Goal: Task Accomplishment & Management: Manage account settings

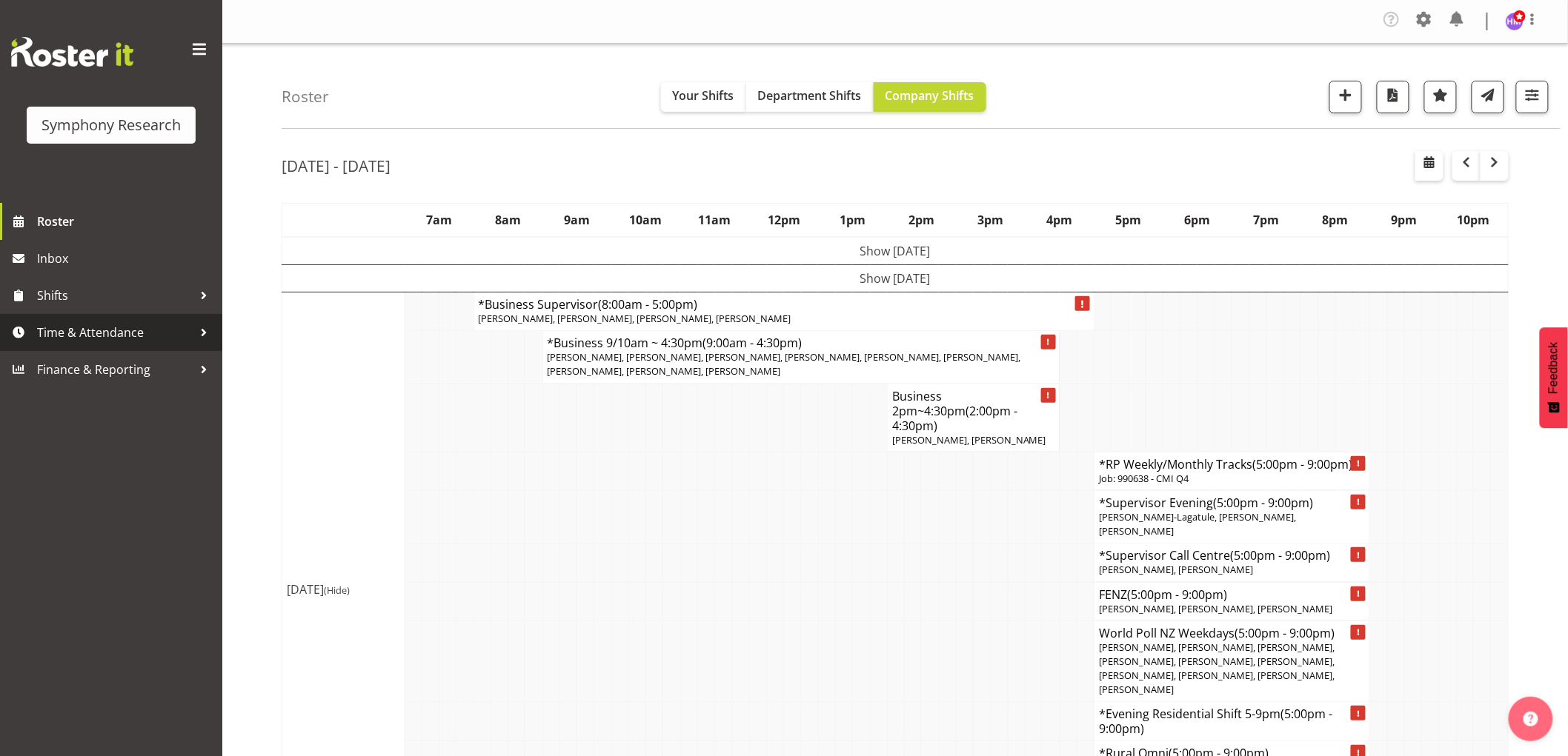
click at [118, 336] on span "Time & Attendance" at bounding box center [115, 332] width 156 height 22
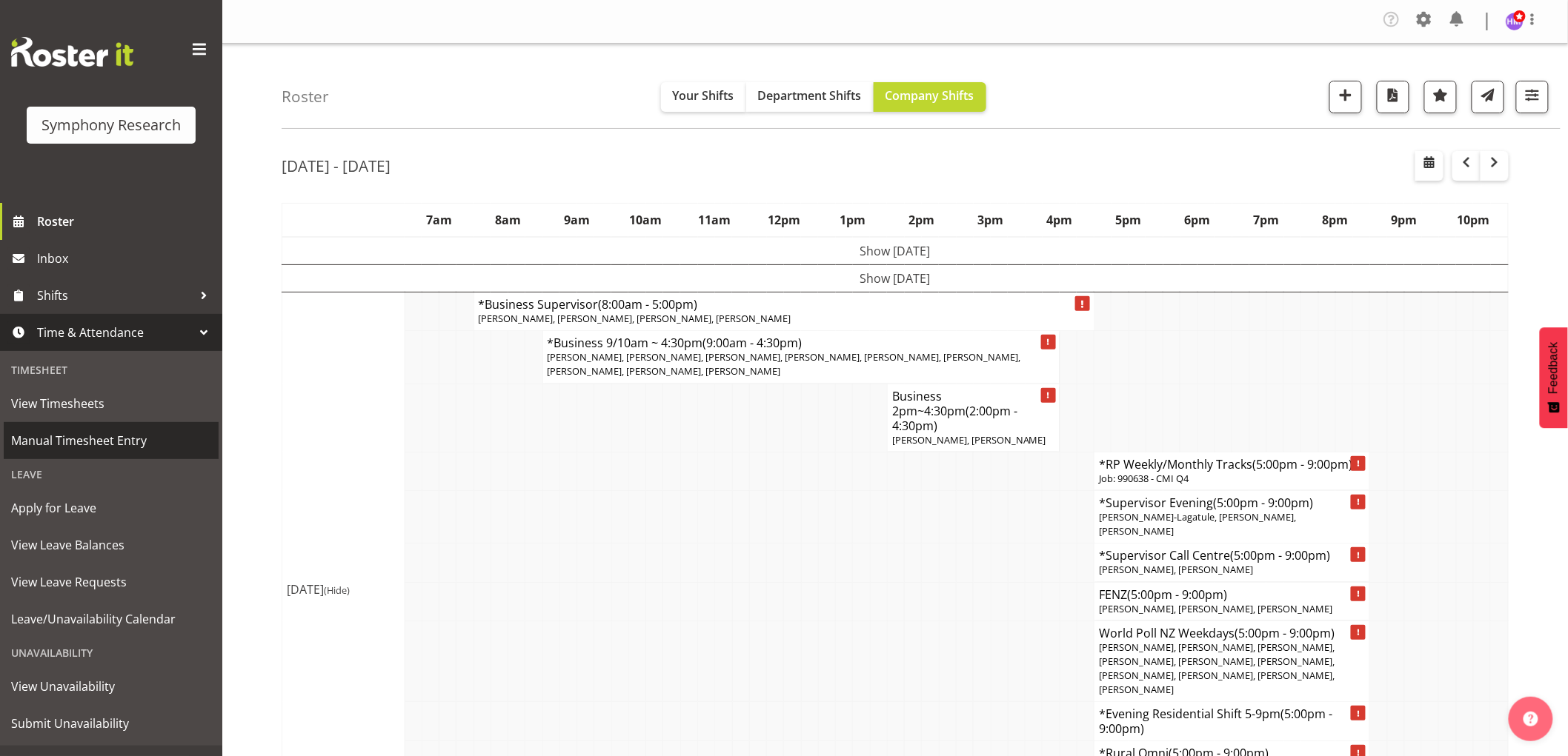
click at [112, 438] on span "Manual Timesheet Entry" at bounding box center [112, 441] width 200 height 22
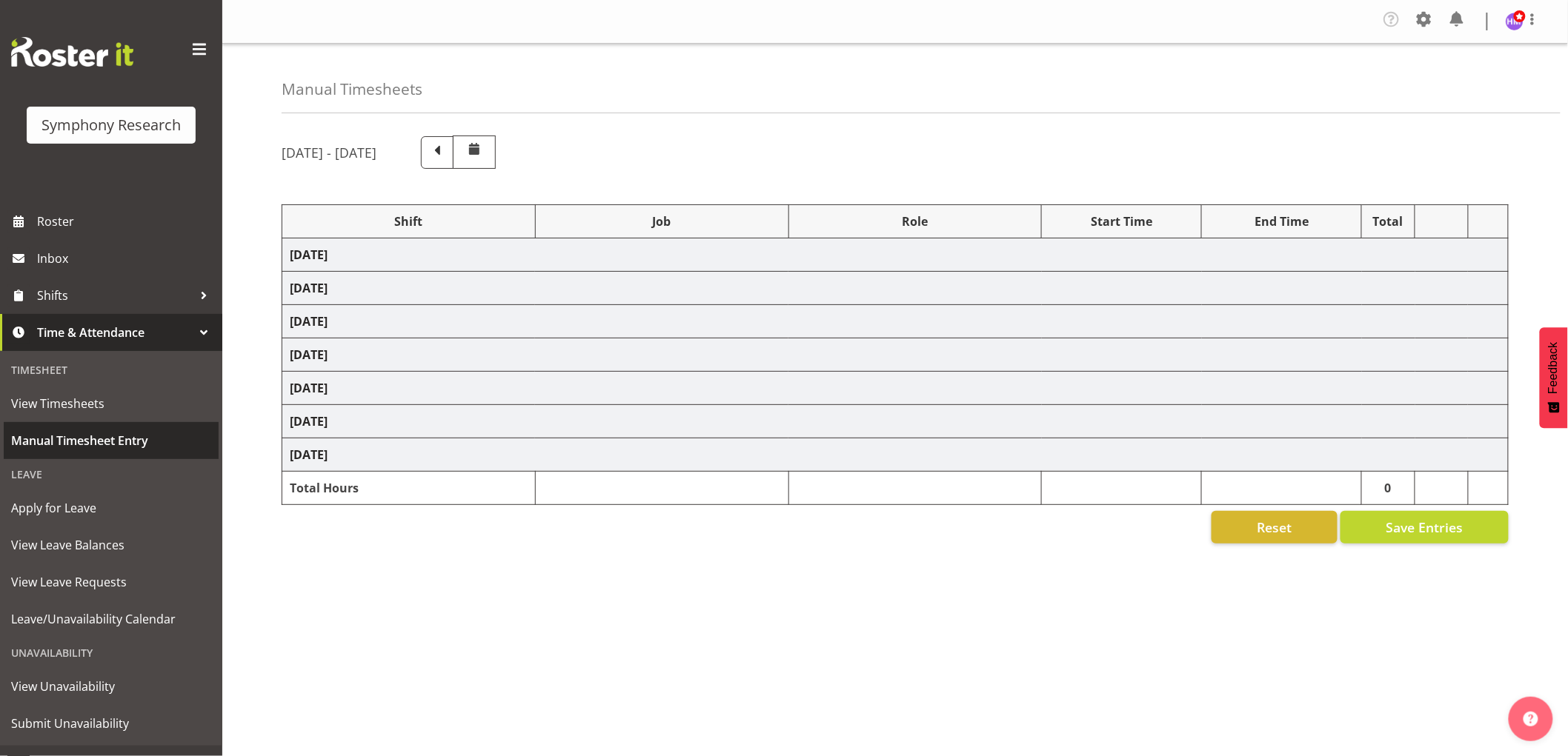
select select "1607"
select select "2379"
select select "1607"
select select "10549"
select select "1607"
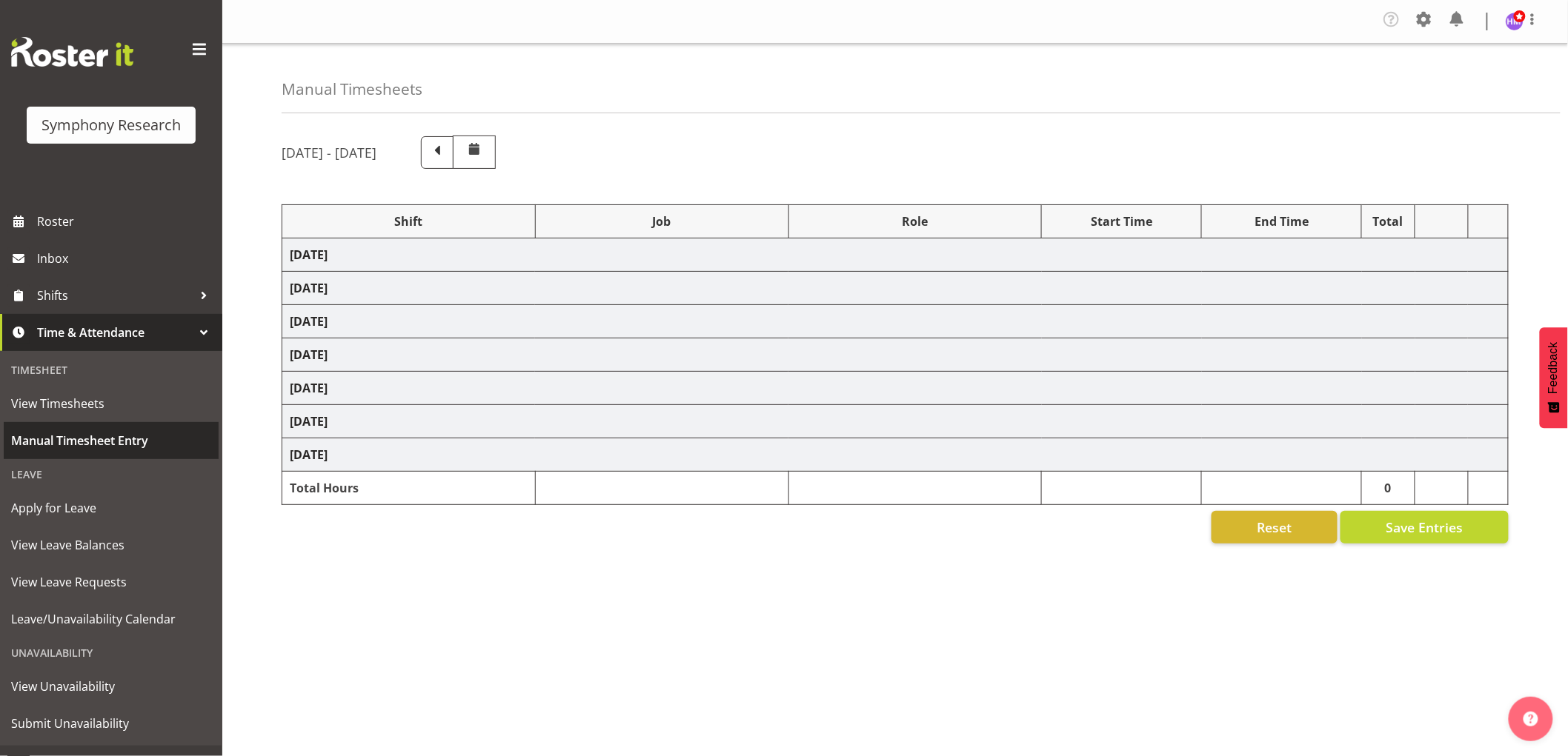
select select "9426"
select select "1607"
select select "9636"
select select "1607"
select select "10242"
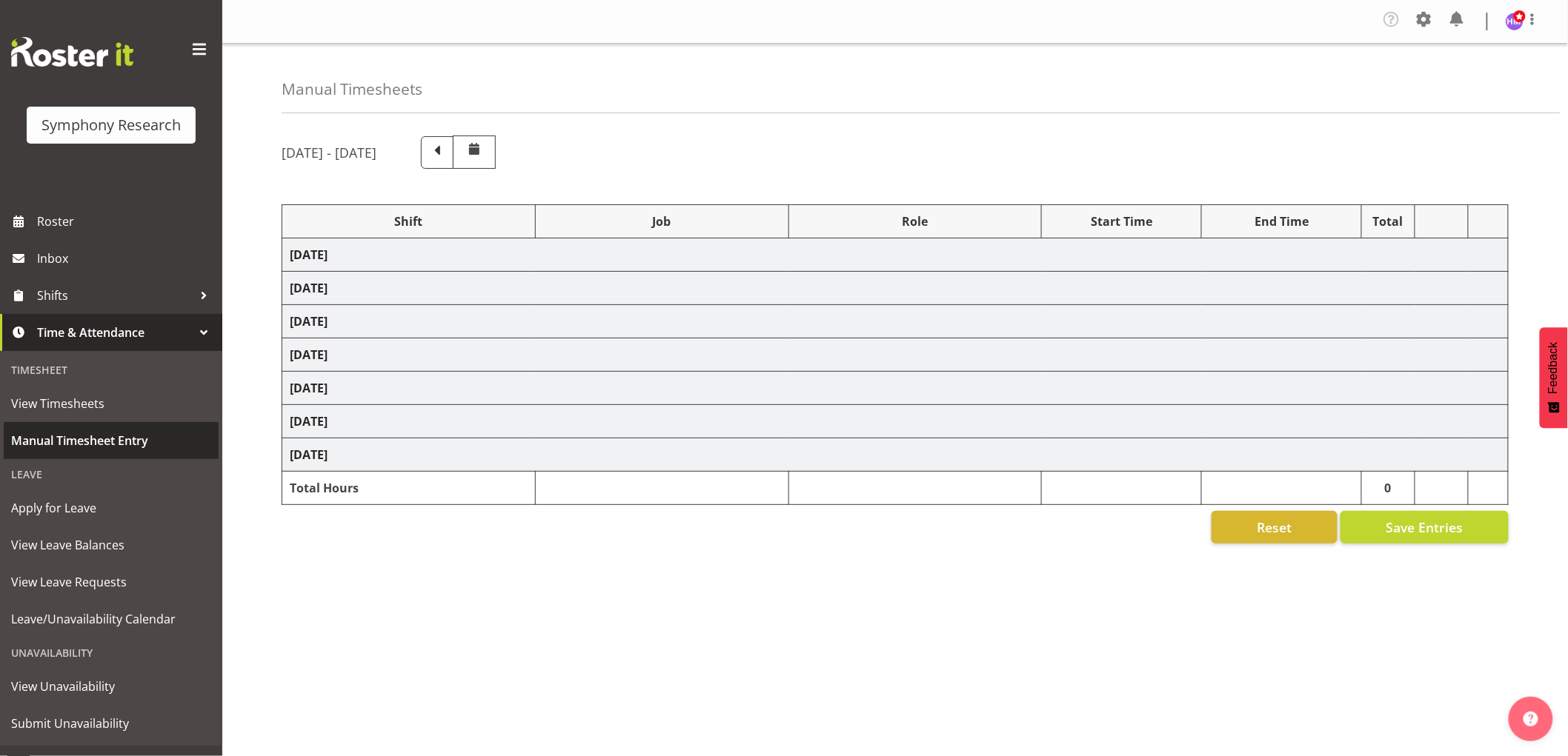
select select "1607"
select select "743"
select select "1607"
select select "743"
select select "1607"
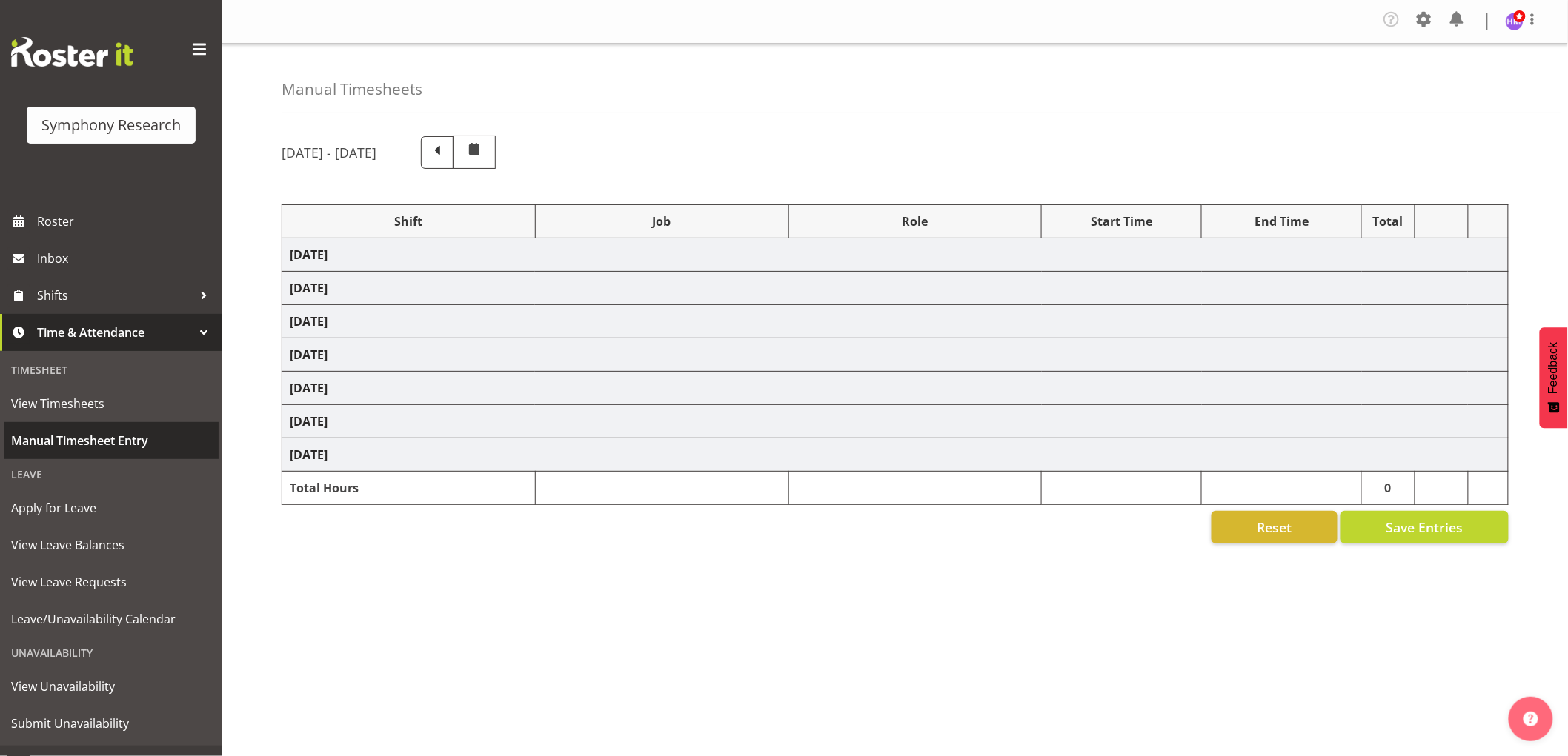
select select "757"
select select "1607"
select select "2379"
select select "1607"
select select "10242"
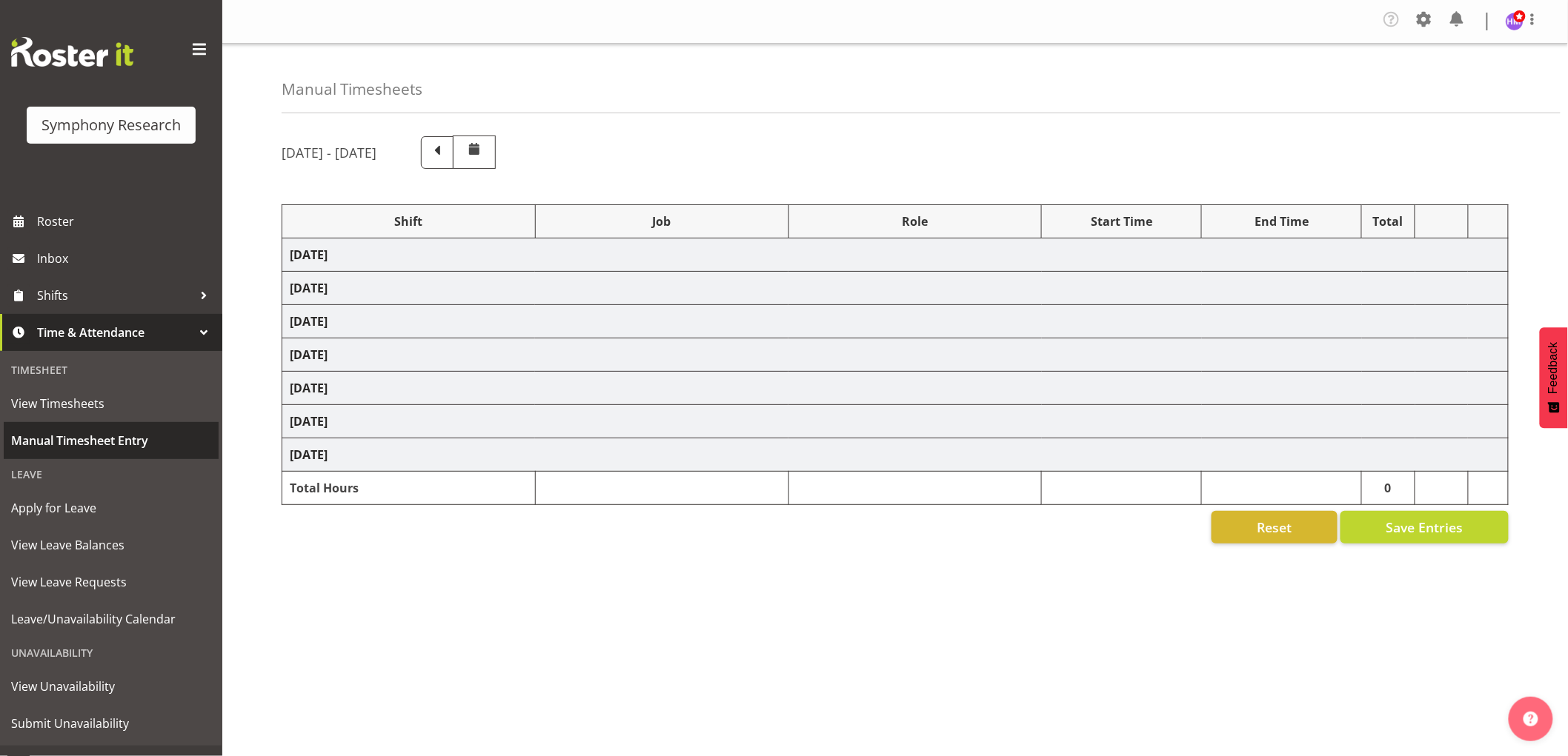
select select "1607"
select select "10536"
select select "1607"
select select "2379"
select select "1607"
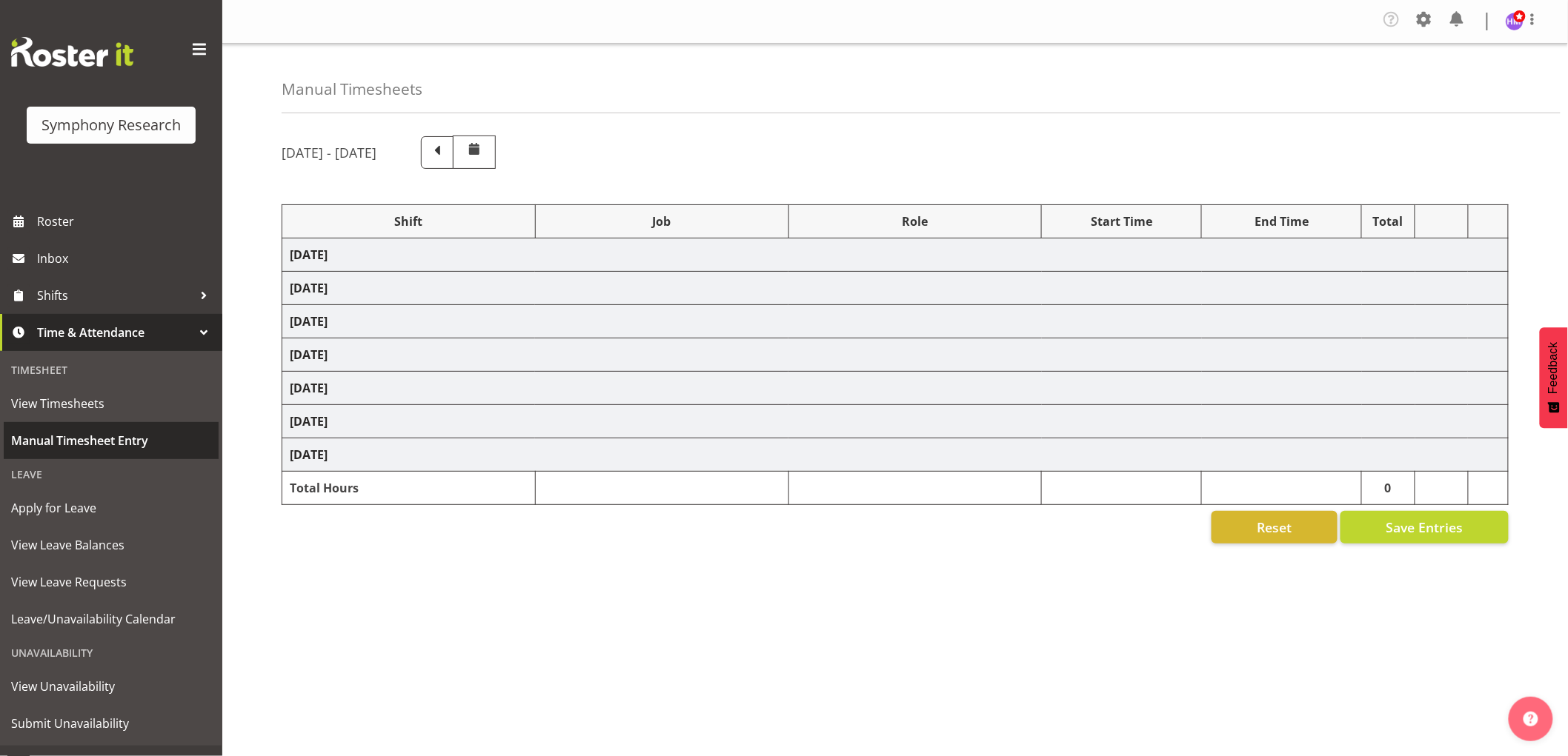
select select "7759"
select select "1607"
select select "7759"
select select "1607"
select select "9636"
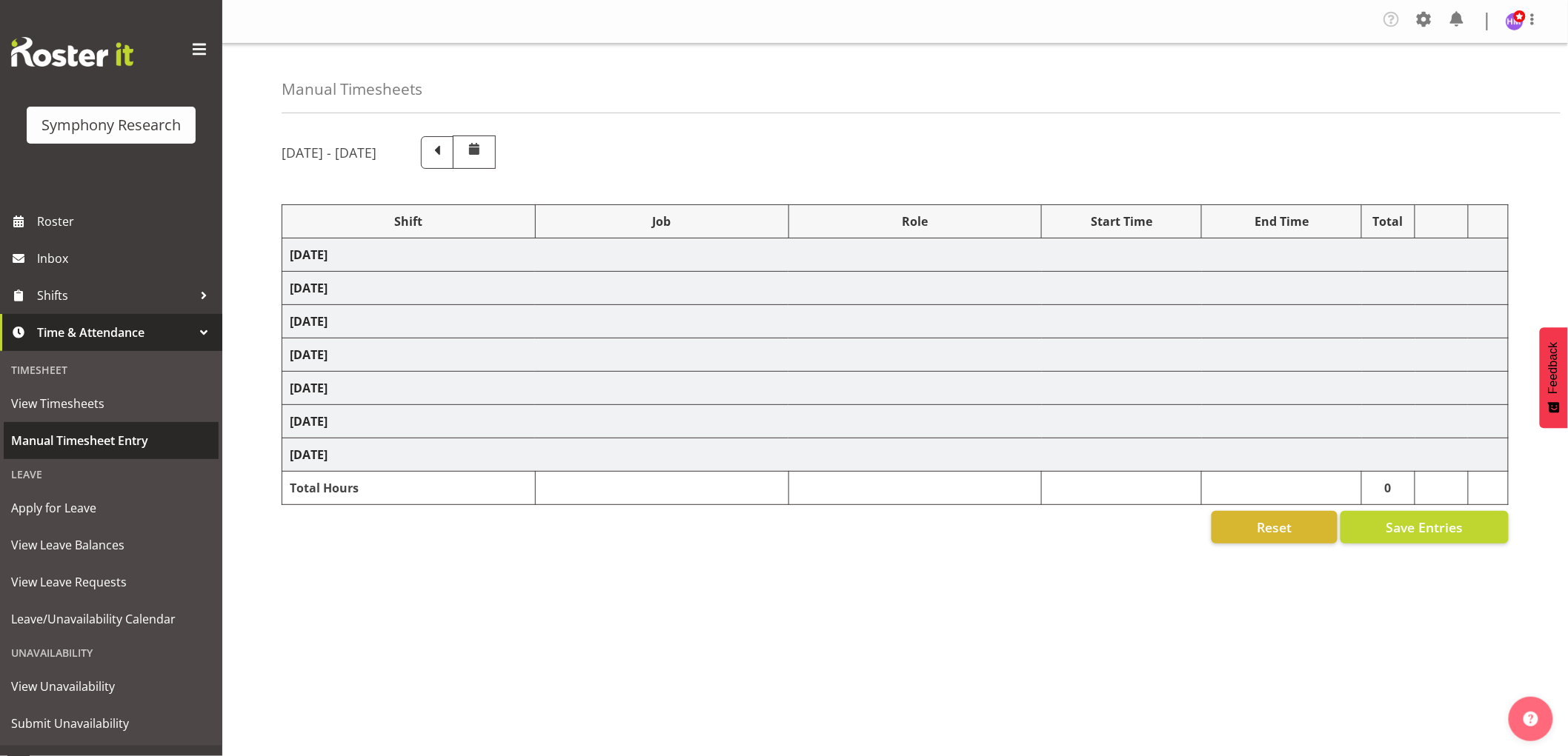
select select "1607"
select select "10499"
select select "1607"
select select "743"
select select "1607"
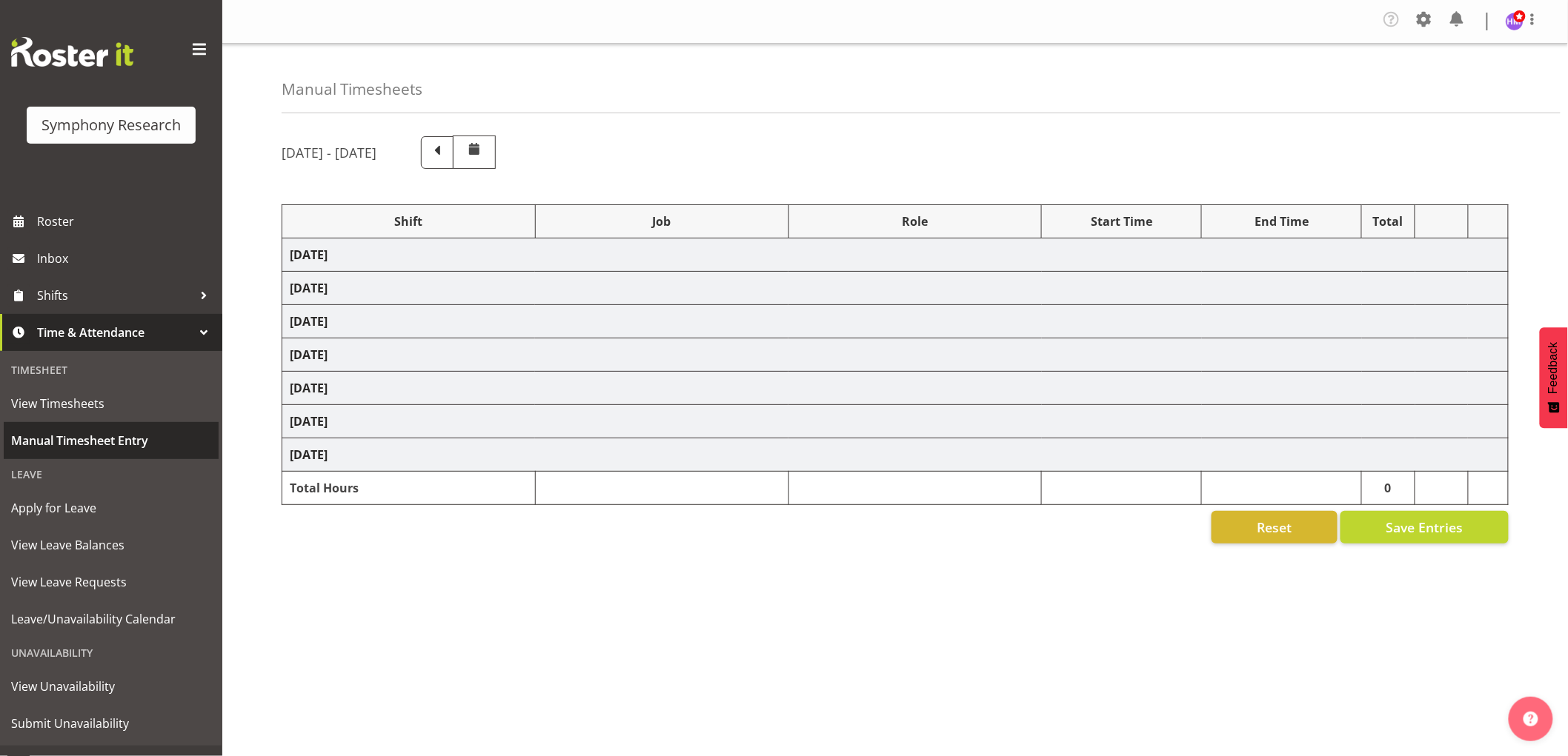
select select "2379"
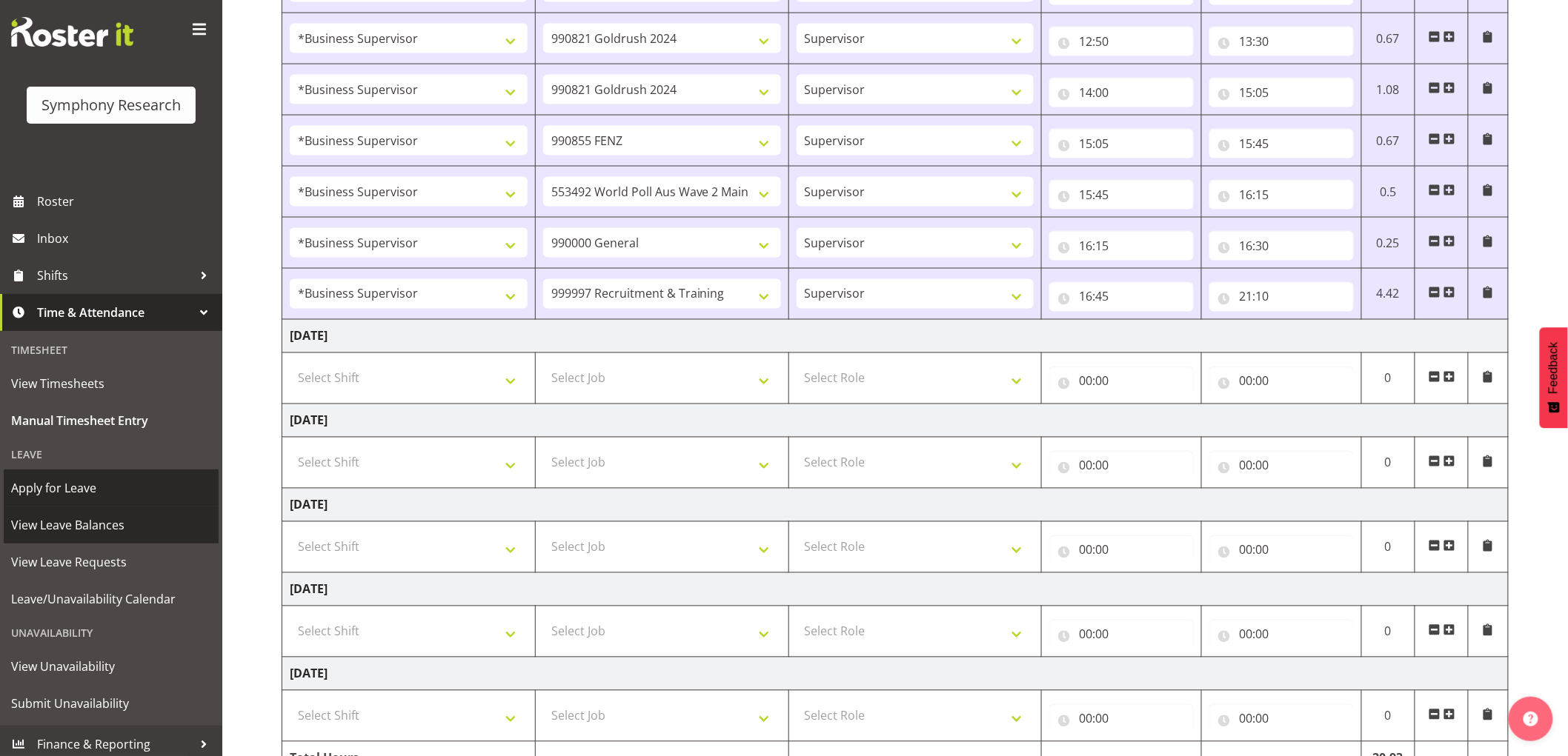
scroll to position [26, 0]
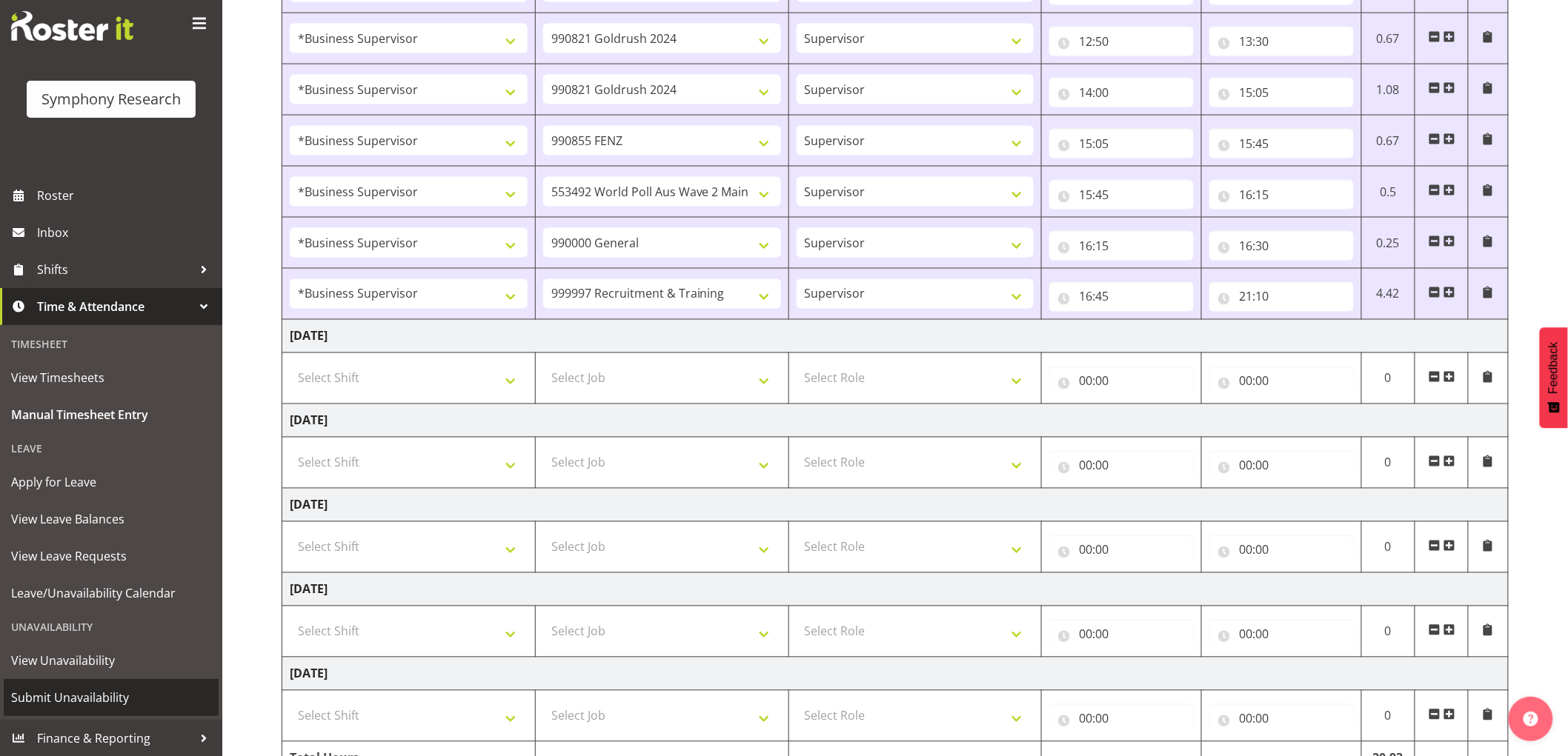
click at [91, 701] on span "Submit Unavailability" at bounding box center [112, 697] width 200 height 22
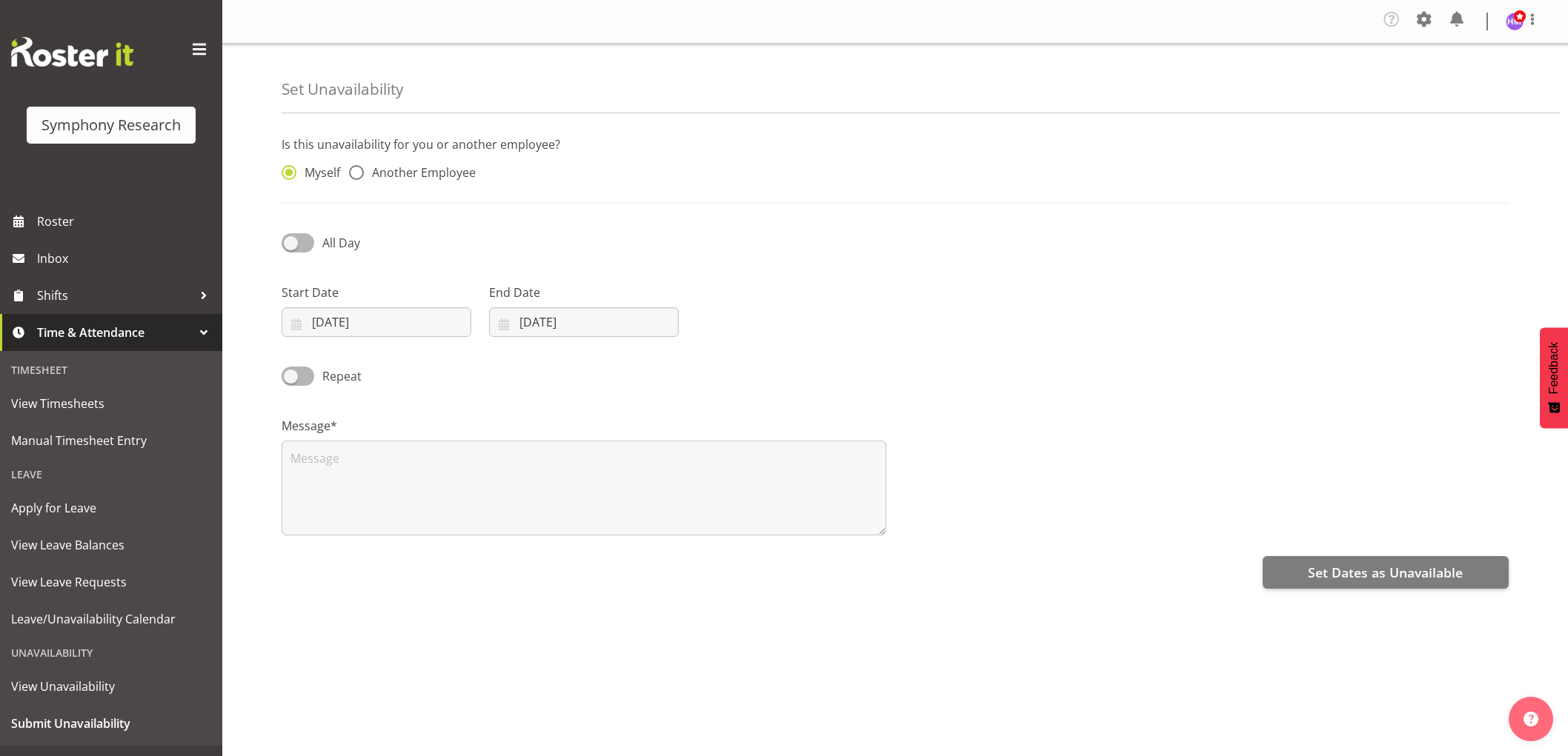
select select "7"
select select "2025"
click at [354, 330] on input "[DATE]" at bounding box center [377, 322] width 189 height 30
click at [484, 369] on span at bounding box center [489, 365] width 15 height 18
select select "8"
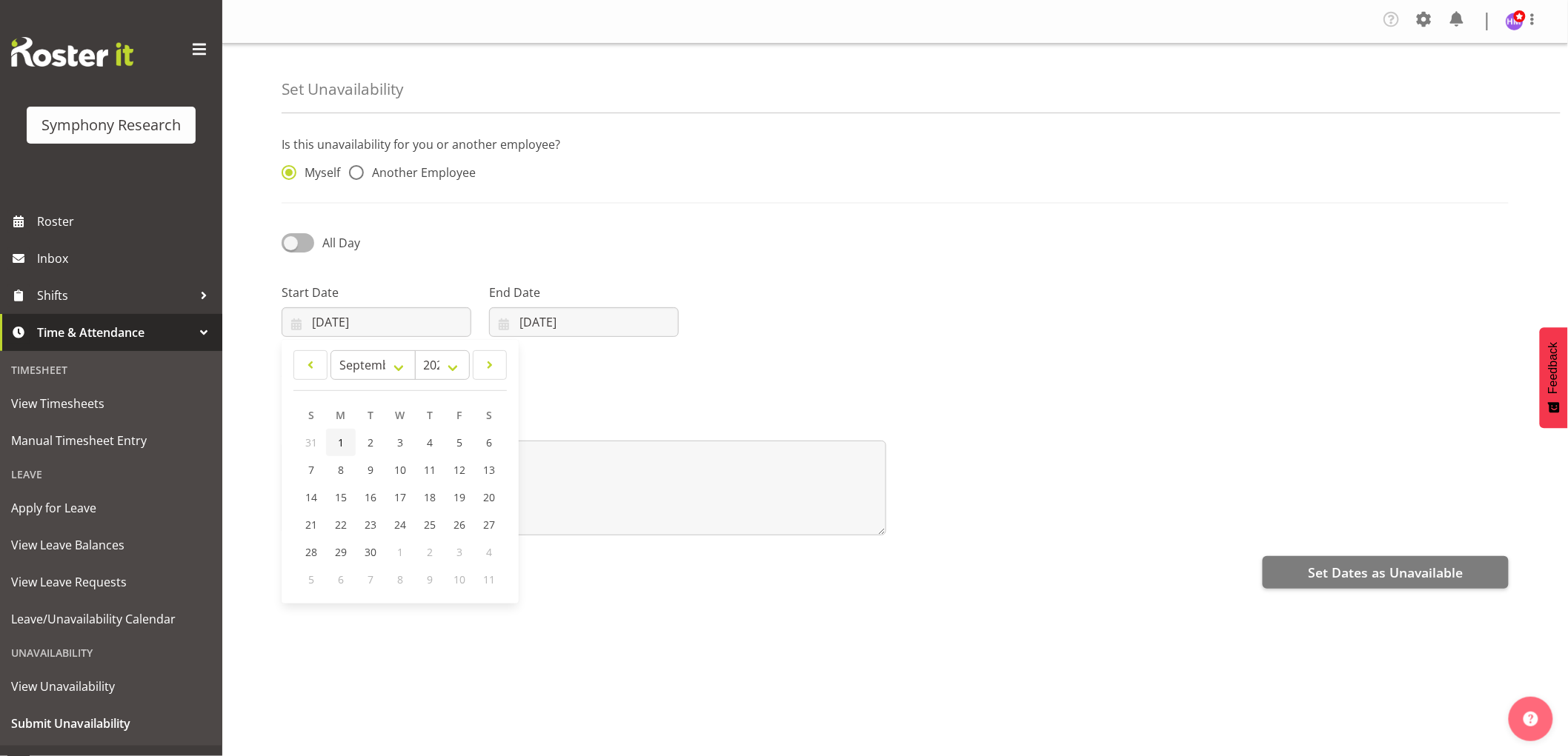
click at [343, 447] on span "1" at bounding box center [341, 442] width 6 height 14
type input "01/09/2025"
drag, startPoint x: 554, startPoint y: 332, endPoint x: 509, endPoint y: 382, distance: 67.3
click at [554, 334] on input "[DATE]" at bounding box center [584, 322] width 189 height 30
click at [700, 373] on span at bounding box center [695, 365] width 18 height 18
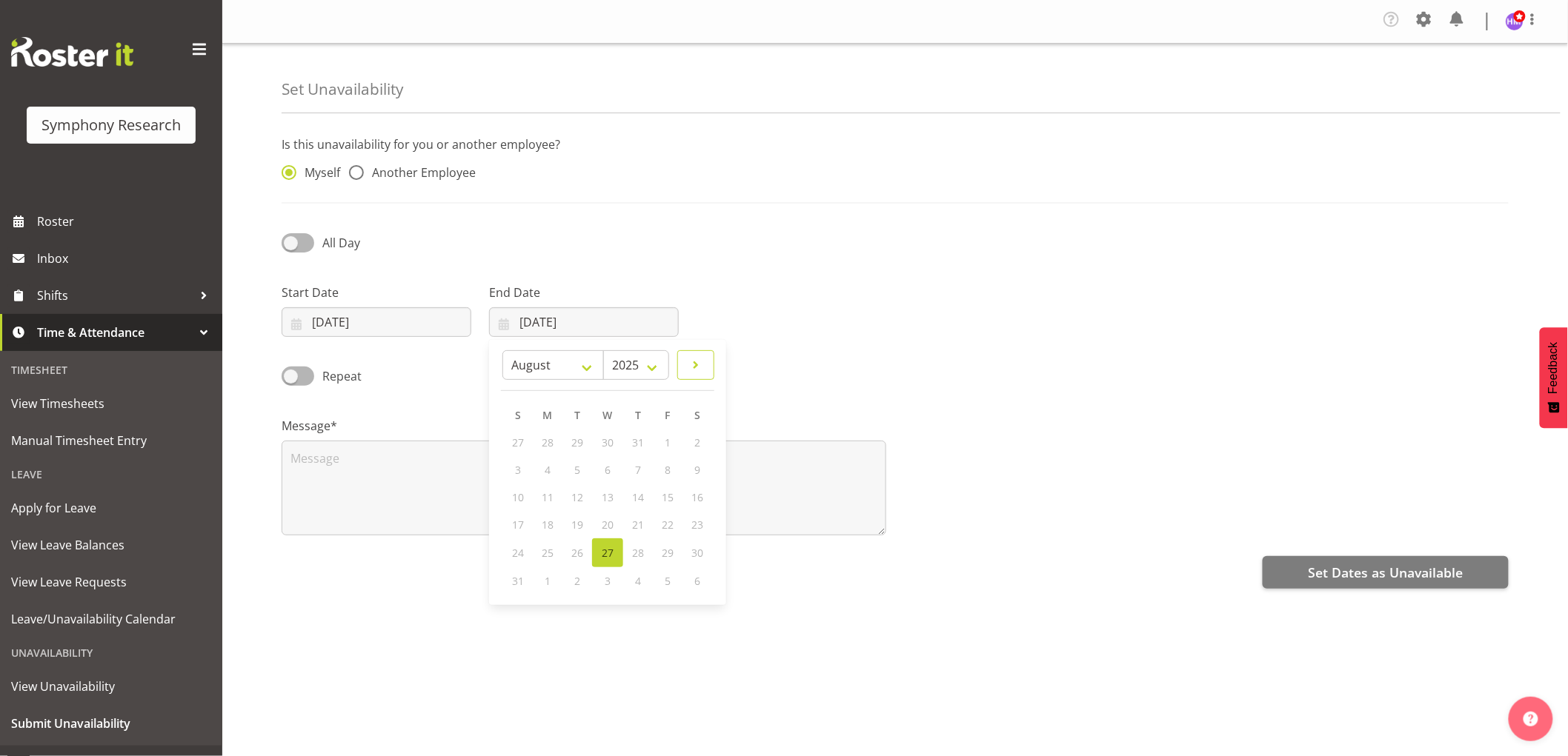
select select "8"
click at [554, 447] on link "1" at bounding box center [548, 443] width 30 height 27
type input "01/09/2025"
click at [309, 257] on div "All Day" at bounding box center [428, 237] width 311 height 50
click at [309, 247] on span at bounding box center [298, 243] width 33 height 18
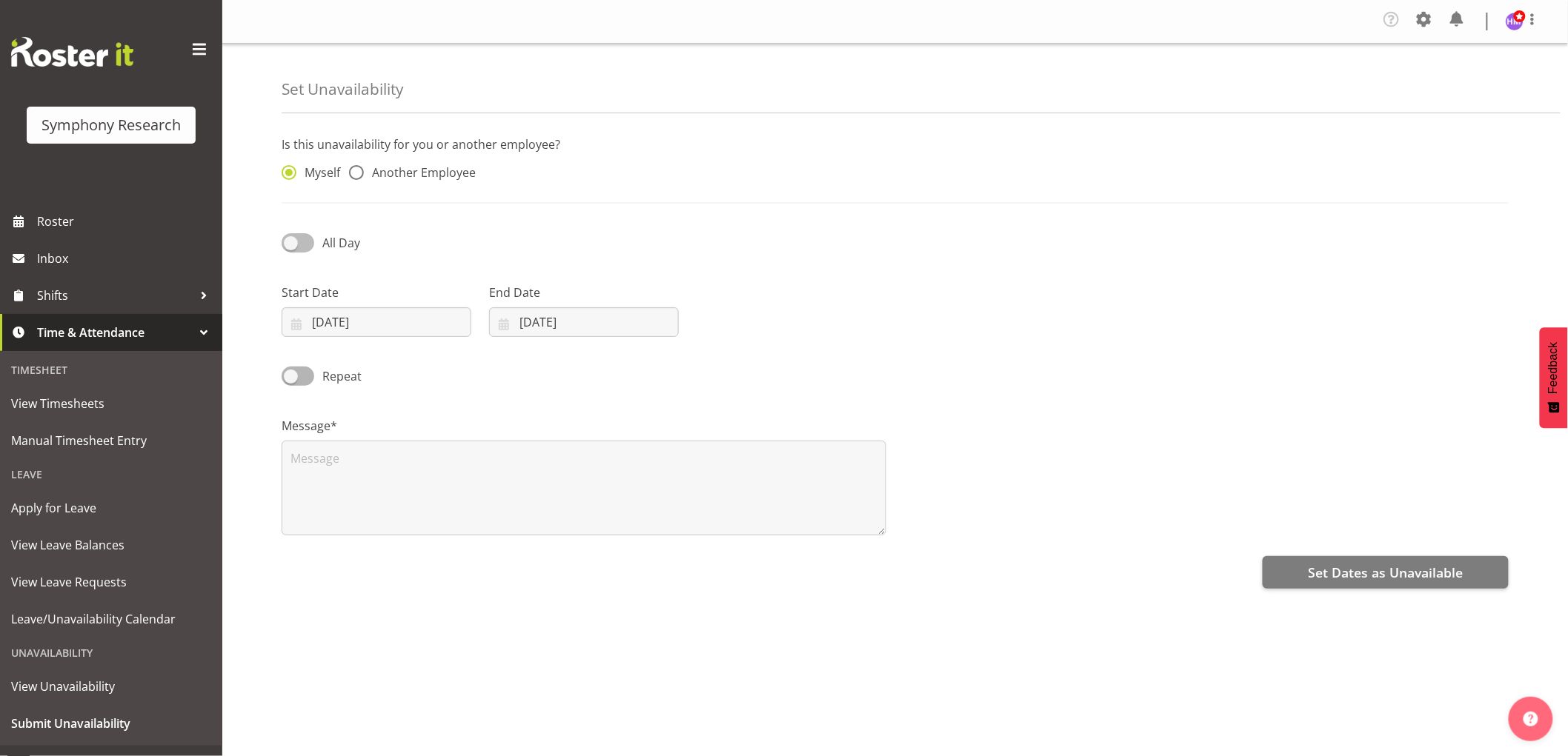
click at [291, 247] on input "All Day" at bounding box center [286, 242] width 10 height 10
checkbox input "true"
select select "10"
select select "31"
click at [729, 327] on input "10:31" at bounding box center [791, 322] width 189 height 30
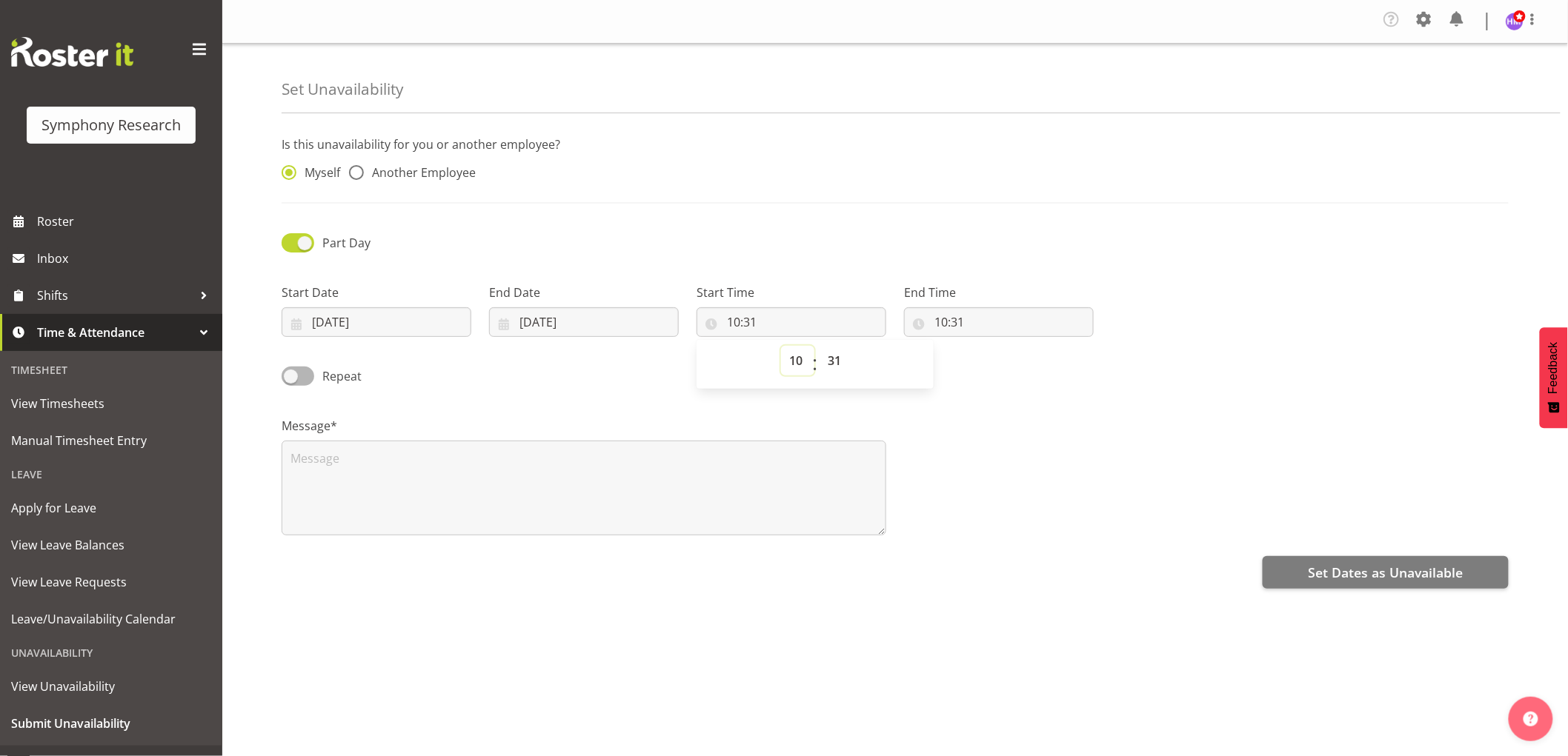
drag, startPoint x: 802, startPoint y: 361, endPoint x: 802, endPoint y: 405, distance: 44.0
click at [803, 361] on select "00 01 02 03 04 05 06 07 08 09 10 11 12 13 14 15 16 17 18 19 20 21 22 23" at bounding box center [797, 360] width 34 height 30
select select "17"
click at [781, 347] on select "00 01 02 03 04 05 06 07 08 09 10 11 12 13 14 15 16 17 18 19 20 21 22 23" at bounding box center [797, 360] width 34 height 30
type input "17:31"
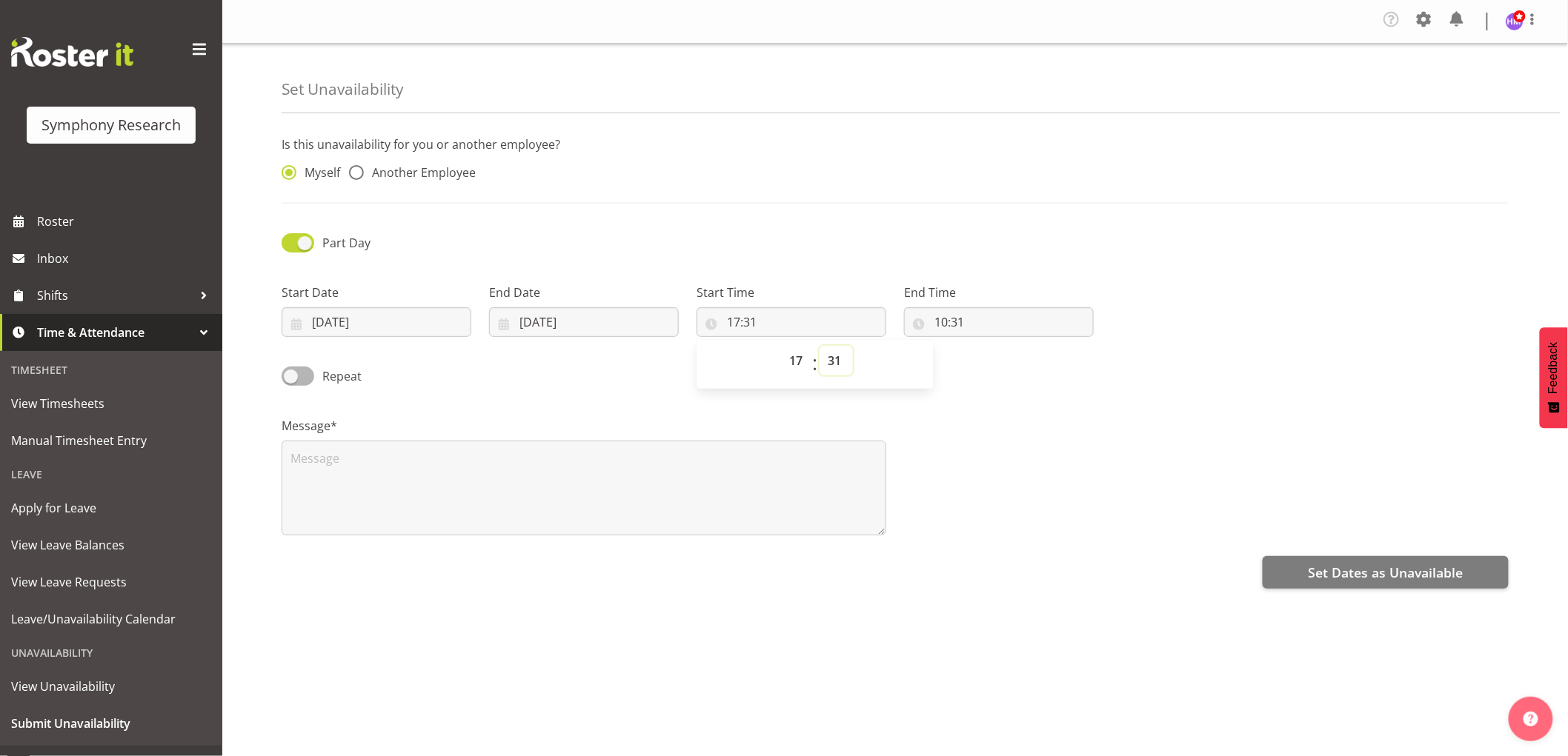
click at [842, 358] on select "00 01 02 03 04 05 06 07 08 09 10 11 12 13 14 15 16 17 18 19 20 21 22 23 24 25 2…" at bounding box center [836, 360] width 34 height 30
select select "1"
click at [820, 347] on select "00 01 02 03 04 05 06 07 08 09 10 11 12 13 14 15 16 17 18 19 20 21 22 23 24 25 2…" at bounding box center [836, 360] width 34 height 30
type input "17:01"
click at [954, 317] on input "10:31" at bounding box center [998, 322] width 189 height 30
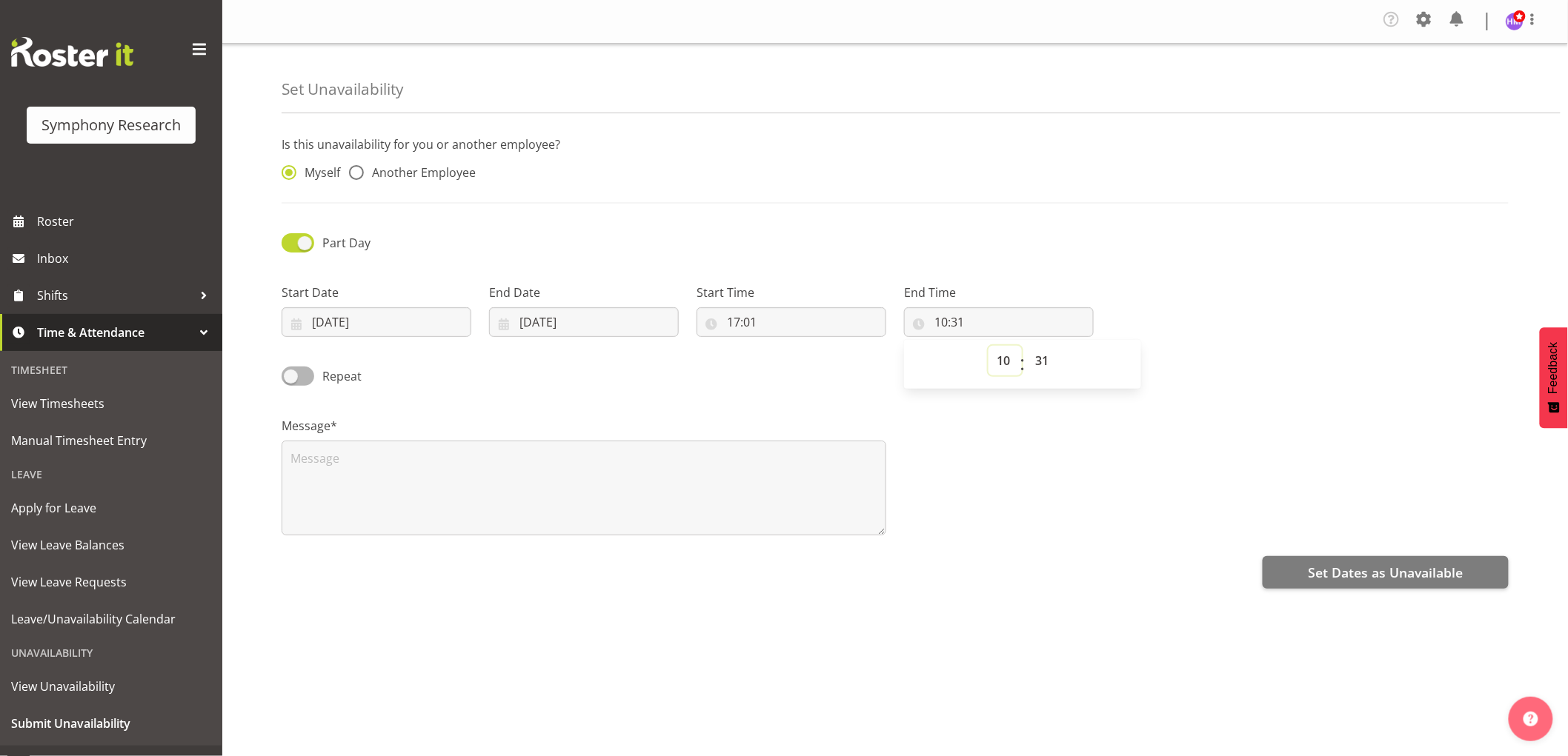
click at [1002, 359] on select "00 01 02 03 04 05 06 07 08 09 10 11 12 13 14 15 16 17 18 19 20 21 22 23" at bounding box center [1005, 360] width 34 height 30
select select "21"
click at [988, 347] on select "00 01 02 03 04 05 06 07 08 09 10 11 12 13 14 15 16 17 18 19 20 21 22 23" at bounding box center [1005, 360] width 34 height 30
type input "21:31"
click at [785, 489] on textarea at bounding box center [584, 488] width 605 height 95
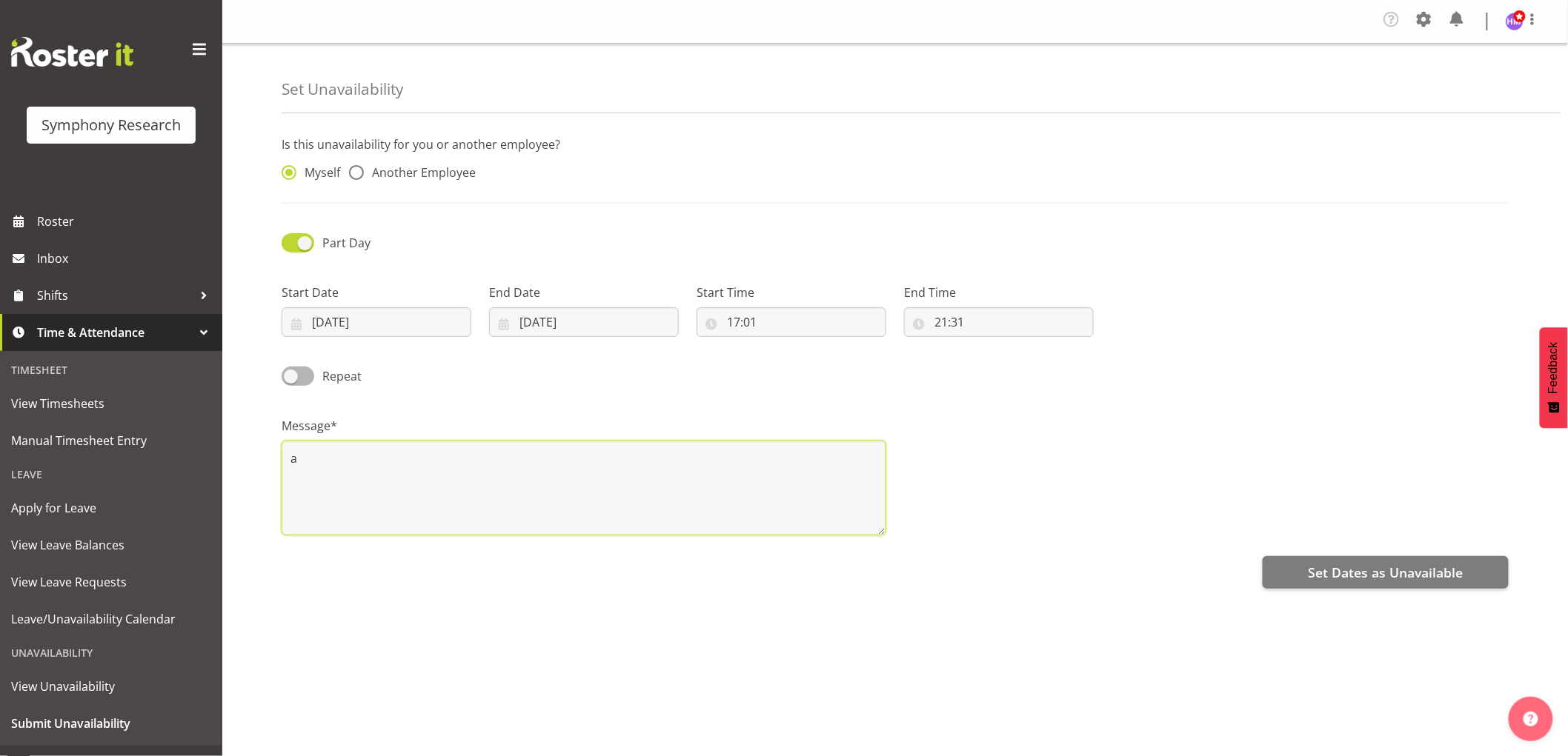
type textarea "a"
click at [1372, 615] on div "Is this unavailability for you or another employee? Myself Another Employee Par…" at bounding box center [925, 421] width 1286 height 593
click at [1369, 586] on button "Set Dates as Unavailable" at bounding box center [1385, 573] width 246 height 33
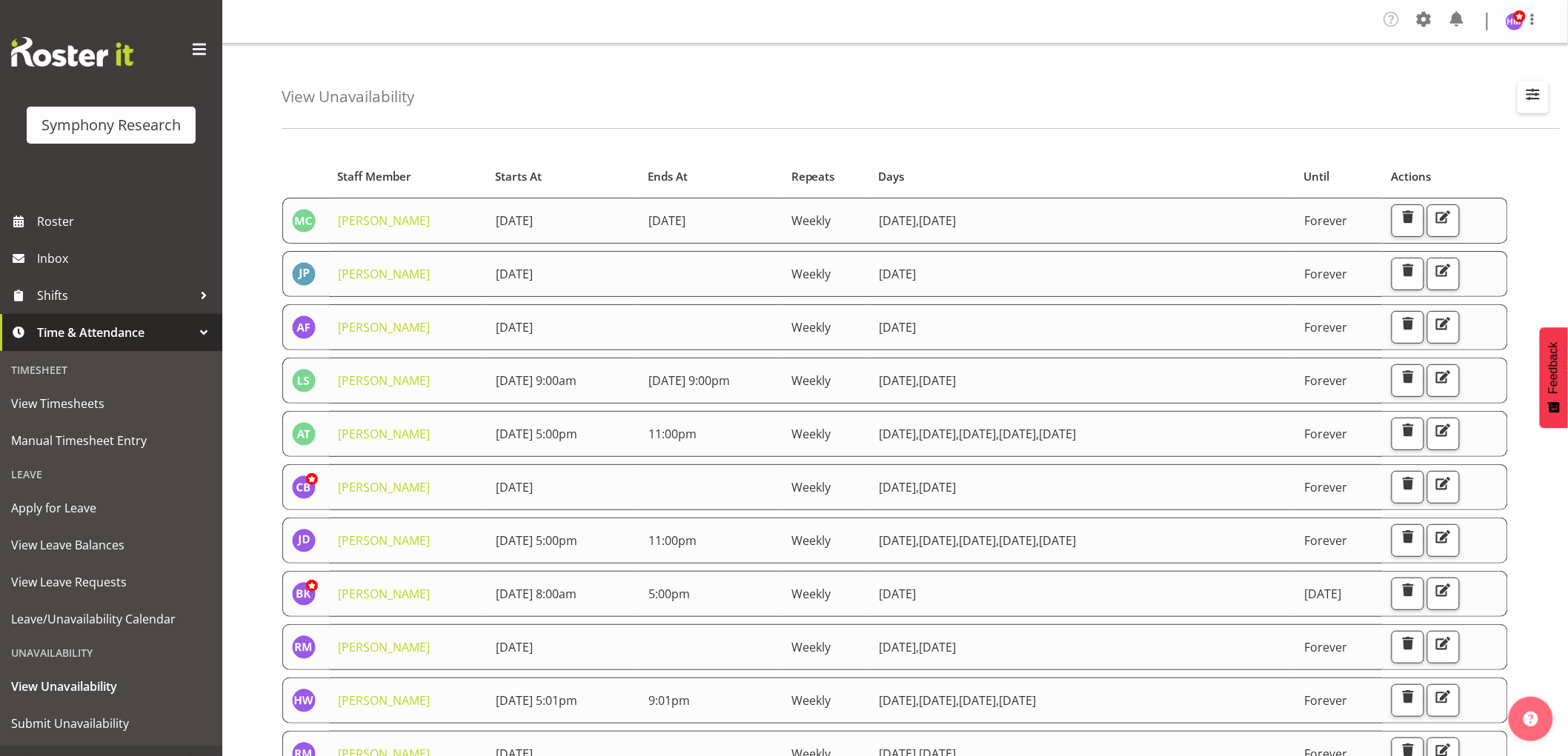
click at [1526, 93] on span "button" at bounding box center [1532, 94] width 19 height 19
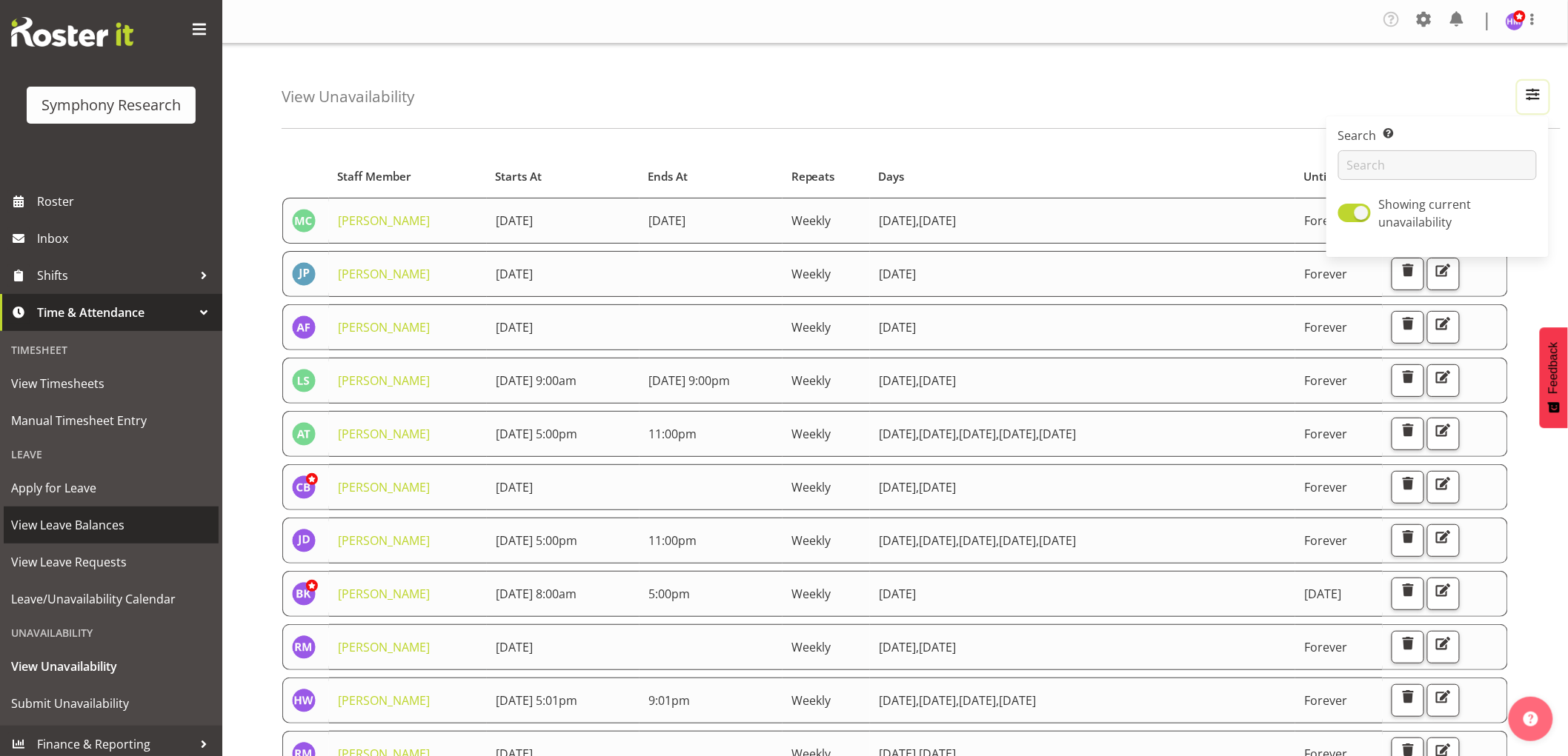
scroll to position [26, 0]
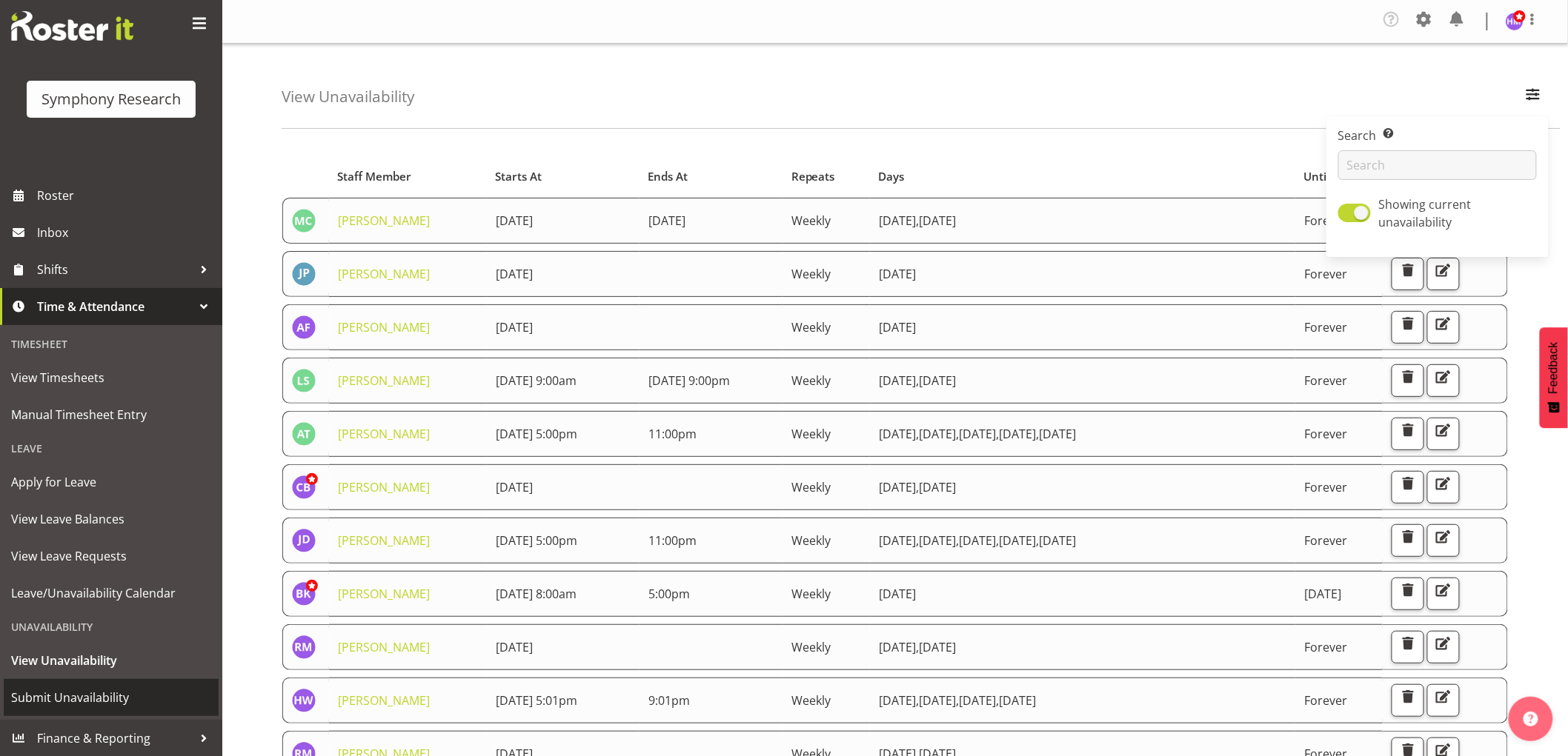
click at [113, 692] on span "Submit Unavailability" at bounding box center [112, 697] width 200 height 22
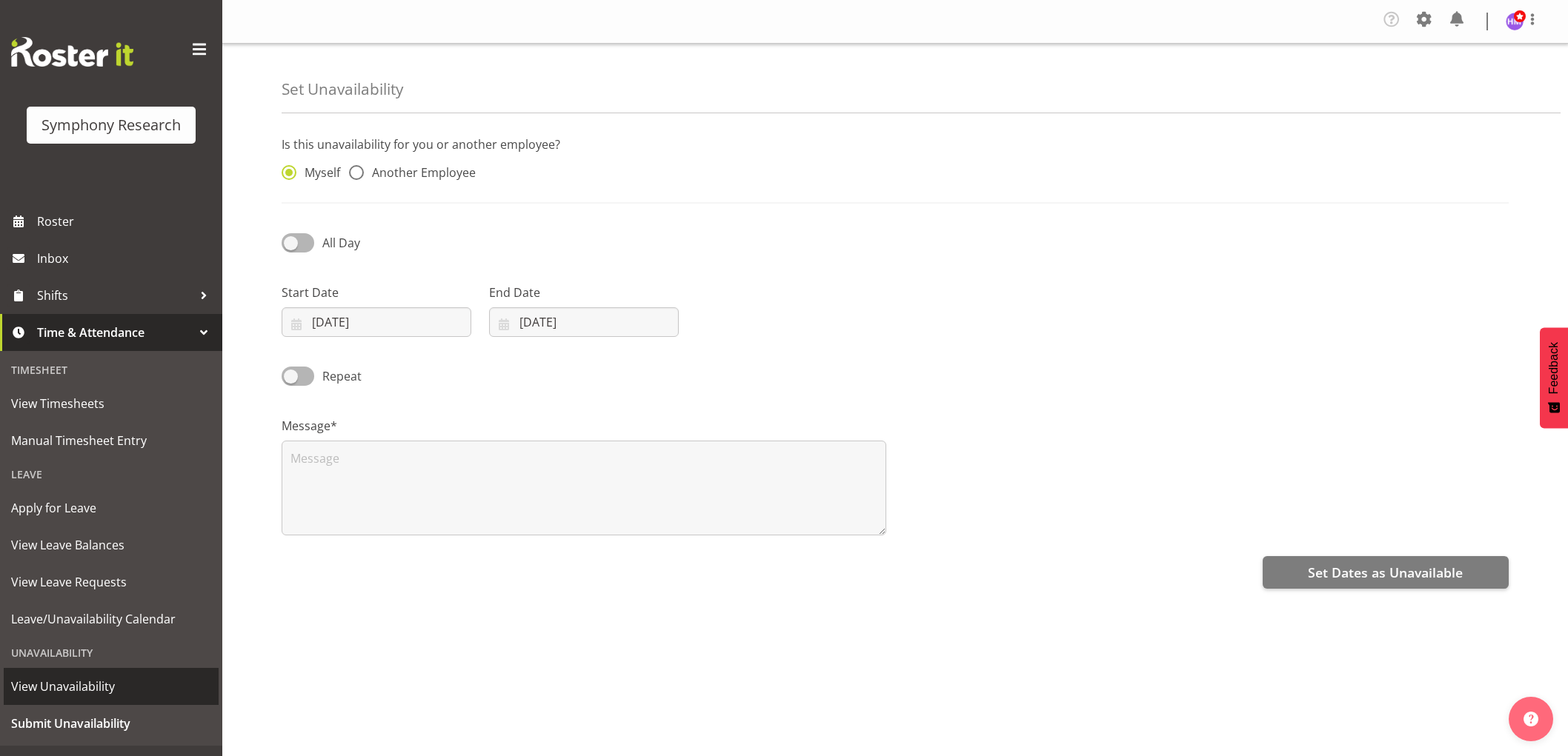
select select "7"
select select "2025"
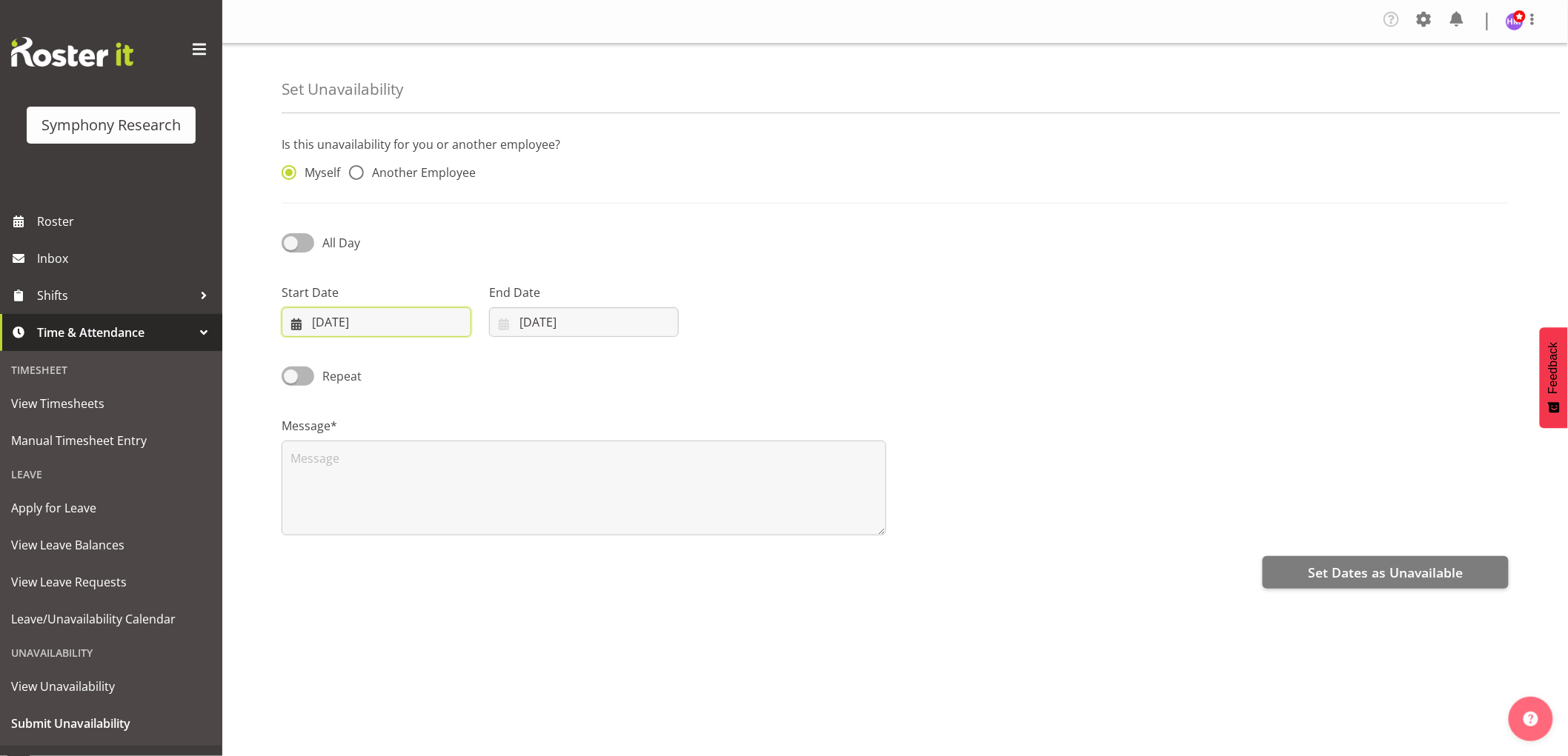
click at [351, 331] on input "[DATE]" at bounding box center [377, 322] width 189 height 30
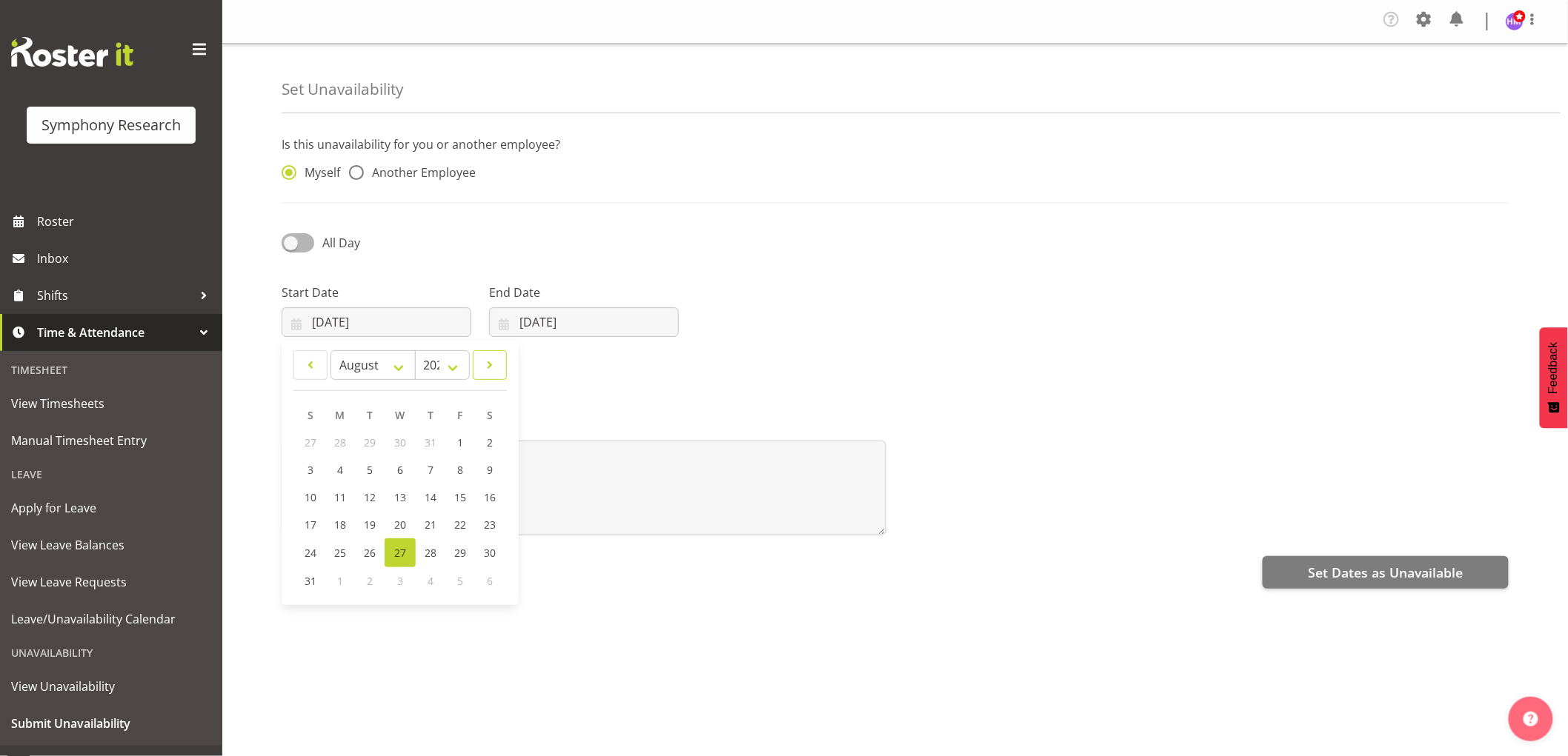
click at [490, 367] on span at bounding box center [489, 365] width 15 height 18
select select "8"
click at [434, 444] on link "4" at bounding box center [429, 443] width 30 height 27
type input "[DATE]"
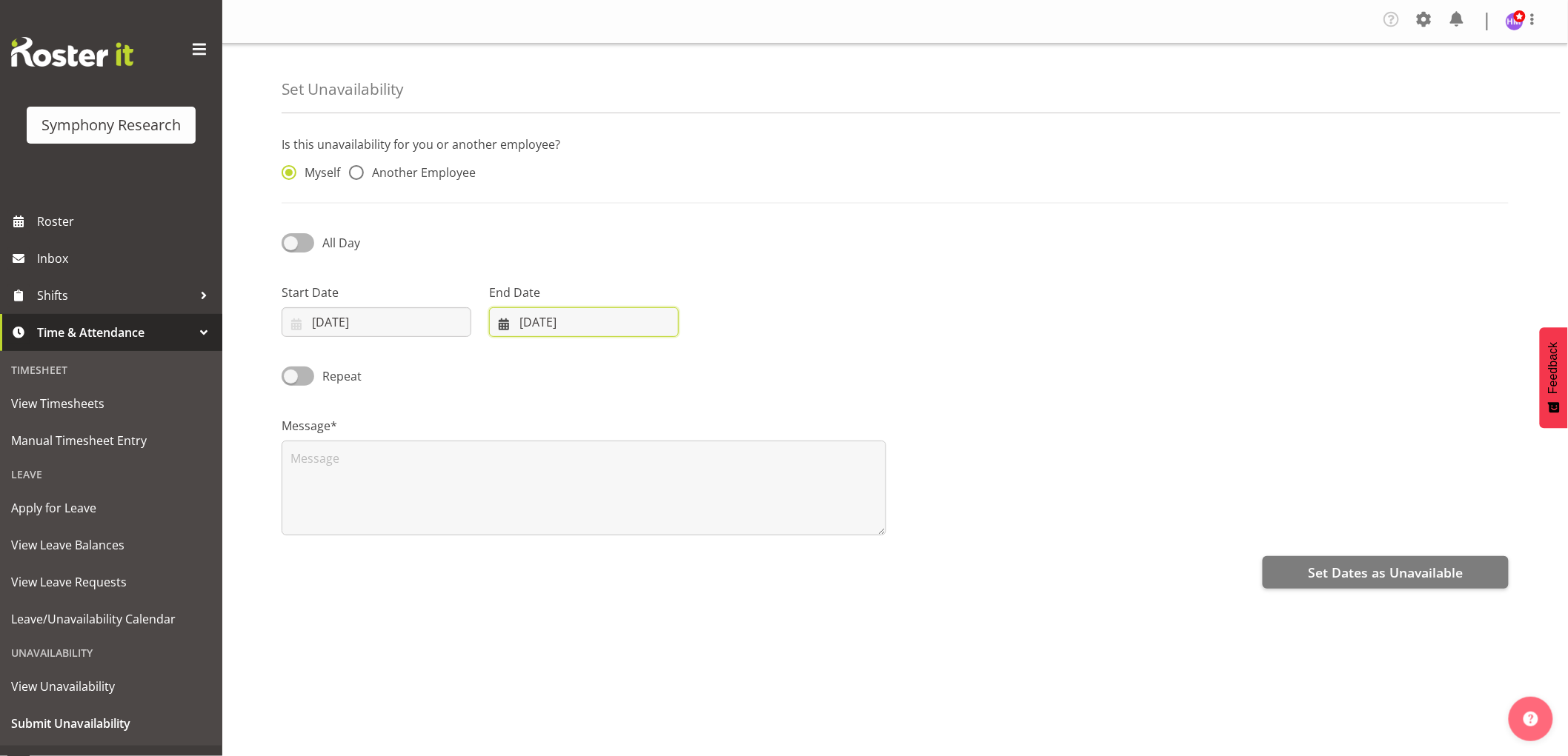
drag, startPoint x: 522, startPoint y: 323, endPoint x: 543, endPoint y: 347, distance: 31.9
click at [522, 324] on input "[DATE]" at bounding box center [584, 322] width 189 height 30
click at [695, 364] on span at bounding box center [695, 365] width 18 height 18
select select "8"
click at [639, 440] on span "4" at bounding box center [637, 442] width 6 height 14
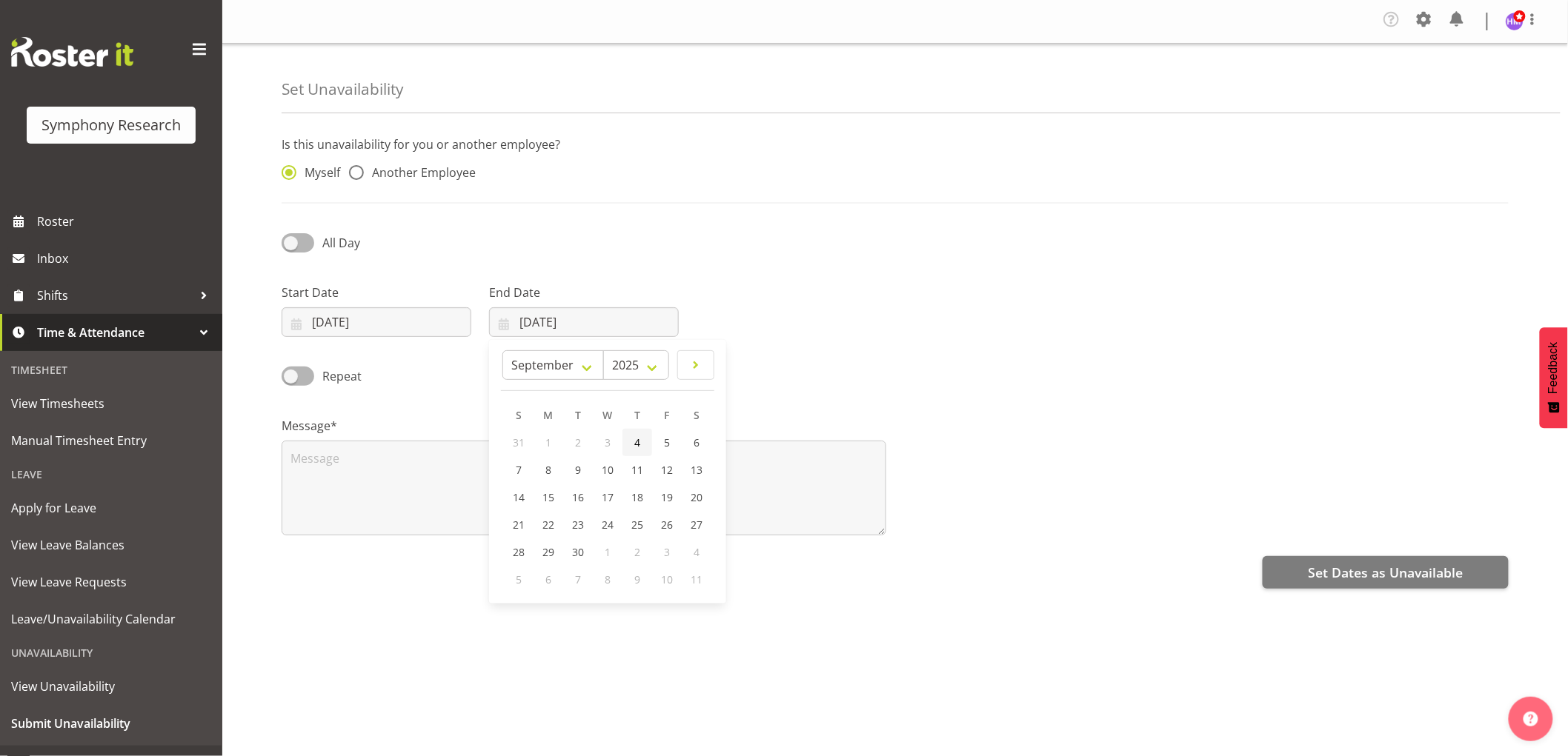
type input "04/09/2025"
click at [330, 235] on span "All Day" at bounding box center [341, 243] width 37 height 16
click at [291, 237] on input "All Day" at bounding box center [286, 242] width 10 height 10
checkbox input "true"
select select "10"
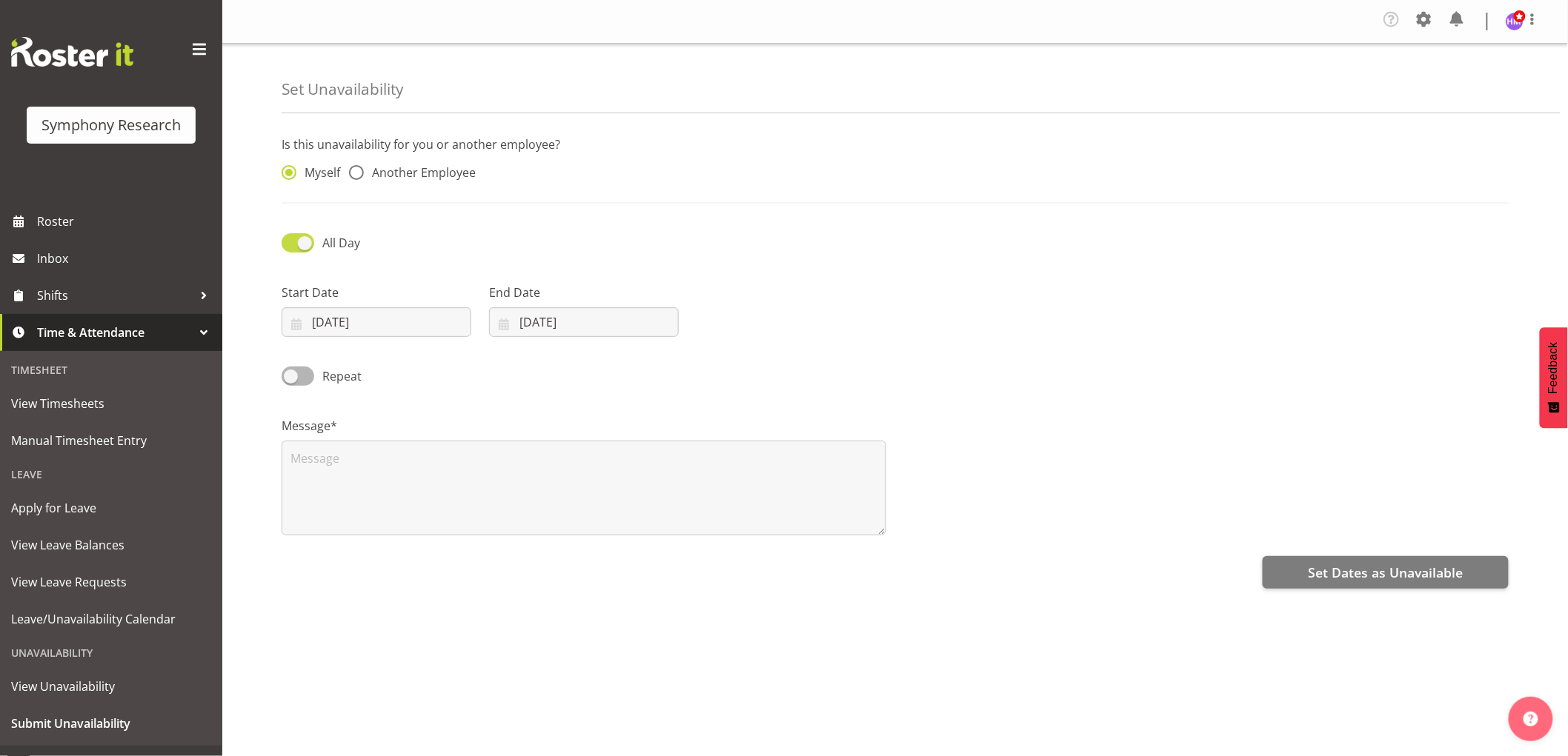
select select "32"
drag, startPoint x: 752, startPoint y: 328, endPoint x: 774, endPoint y: 363, distance: 41.3
click at [752, 331] on input "10:32" at bounding box center [791, 322] width 189 height 30
click at [805, 372] on select "00 01 02 03 04 05 06 07 08 09 10 11 12 13 14 15 16 17 18 19 20 21 22 23" at bounding box center [797, 360] width 34 height 30
select select "17"
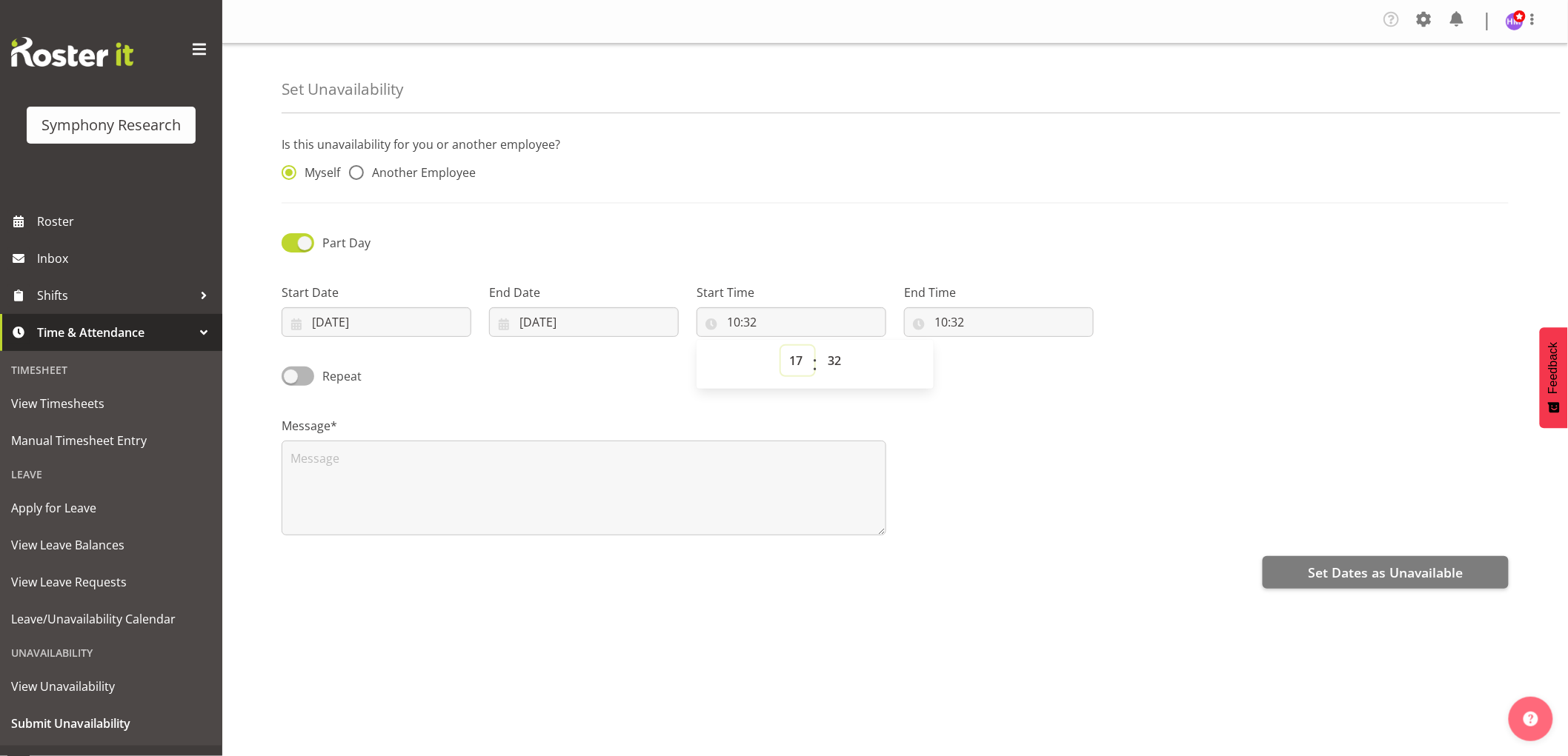
click at [781, 347] on select "00 01 02 03 04 05 06 07 08 09 10 11 12 13 14 15 16 17 18 19 20 21 22 23" at bounding box center [797, 360] width 34 height 30
type input "17:32"
drag, startPoint x: 845, startPoint y: 358, endPoint x: 818, endPoint y: 367, distance: 28.5
click at [827, 363] on select "00 01 02 03 04 05 06 07 08 09 10 11 12 13 14 15 16 17 18 19 20 21 22 23 24 25 2…" at bounding box center [836, 360] width 34 height 30
select select "1"
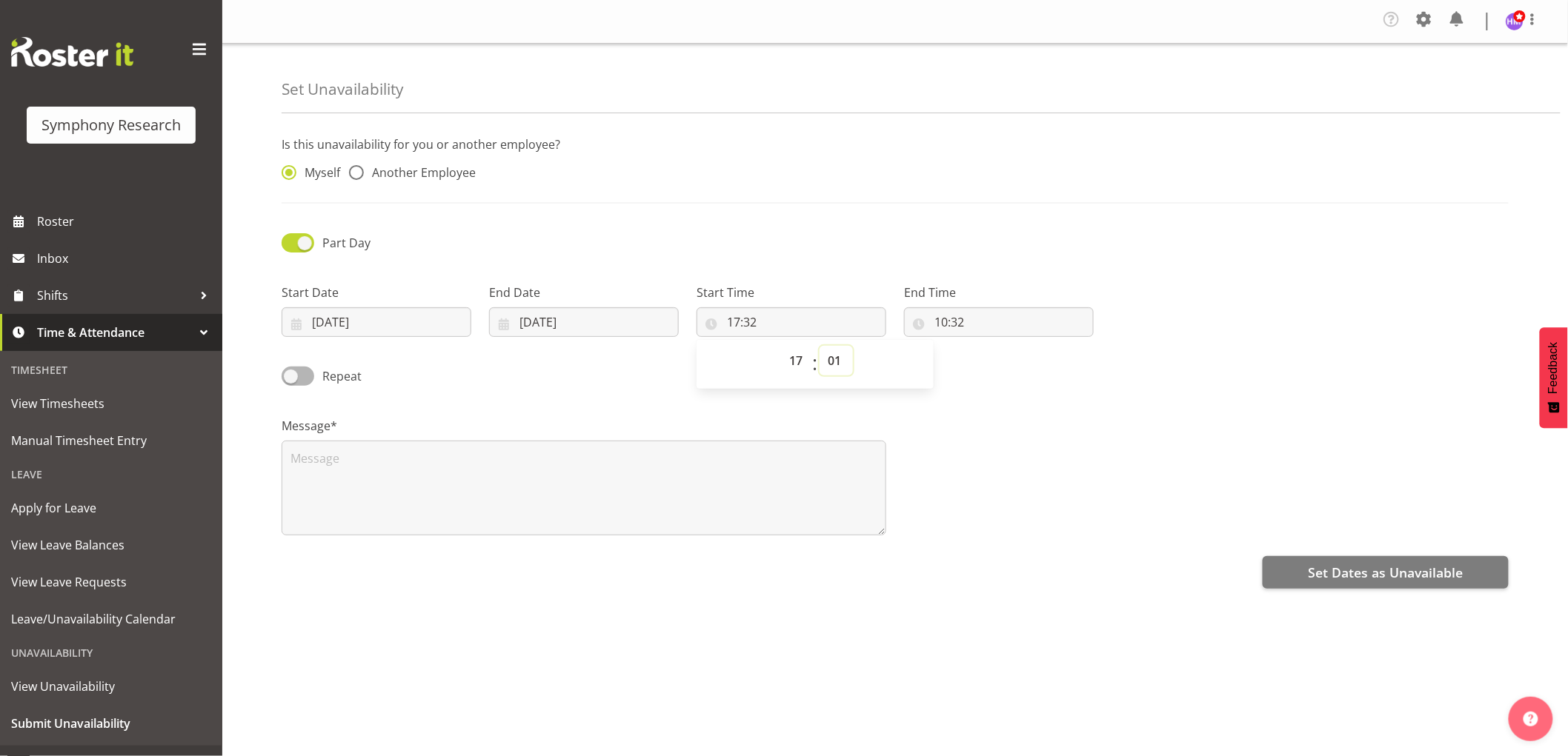
click at [820, 347] on select "00 01 02 03 04 05 06 07 08 09 10 11 12 13 14 15 16 17 18 19 20 21 22 23 24 25 2…" at bounding box center [836, 360] width 34 height 30
type input "17:01"
drag, startPoint x: 941, startPoint y: 315, endPoint x: 971, endPoint y: 347, distance: 43.9
click at [950, 322] on input "10:32" at bounding box center [998, 322] width 189 height 30
drag, startPoint x: 997, startPoint y: 354, endPoint x: 972, endPoint y: 396, distance: 48.9
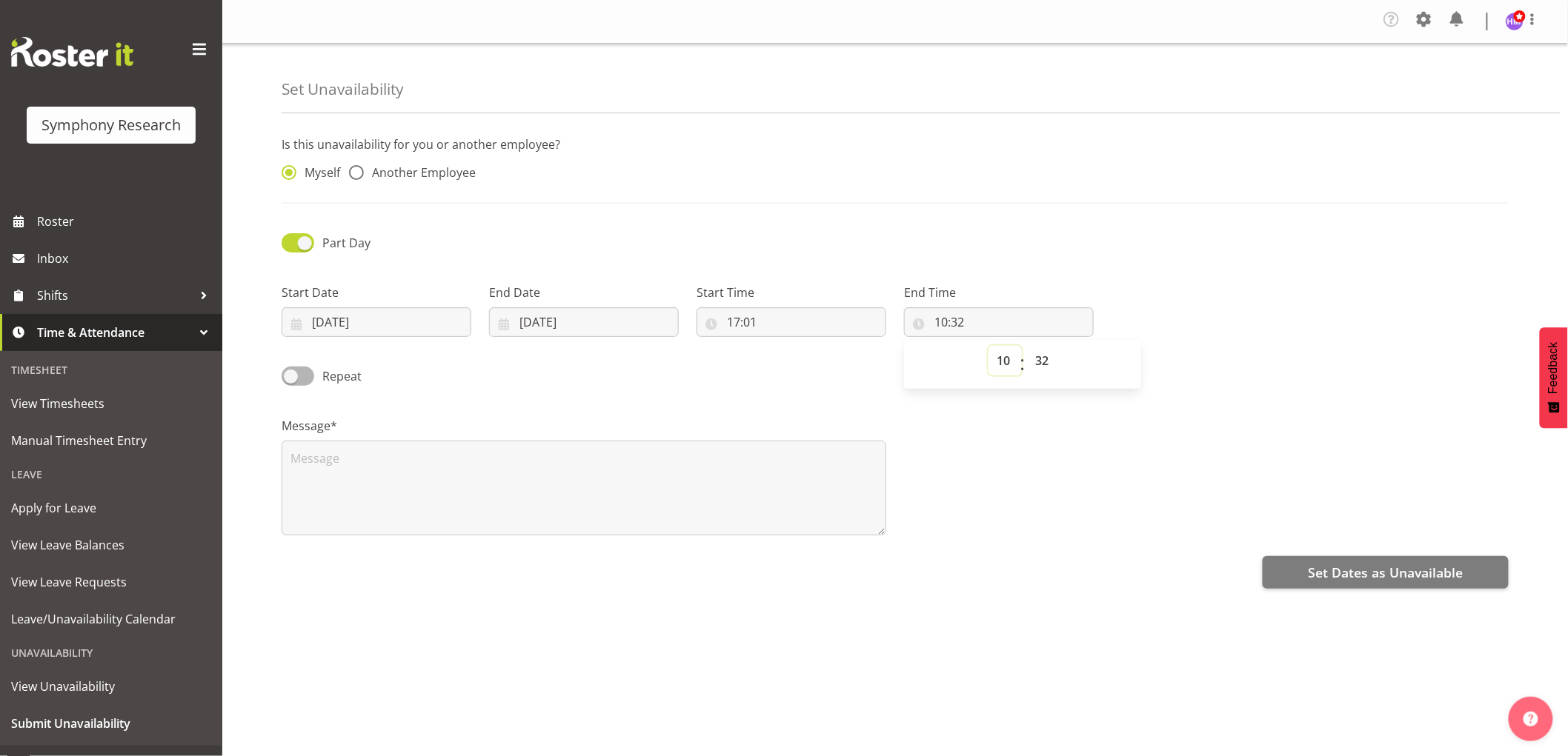
click at [993, 357] on select "00 01 02 03 04 05 06 07 08 09 10 11 12 13 14 15 16 17 18 19 20 21 22 23" at bounding box center [1005, 360] width 34 height 30
select select "23"
click at [988, 347] on select "00 01 02 03 04 05 06 07 08 09 10 11 12 13 14 15 16 17 18 19 20 21 22 23" at bounding box center [1005, 360] width 34 height 30
type input "23:32"
click at [725, 486] on textarea at bounding box center [584, 488] width 605 height 95
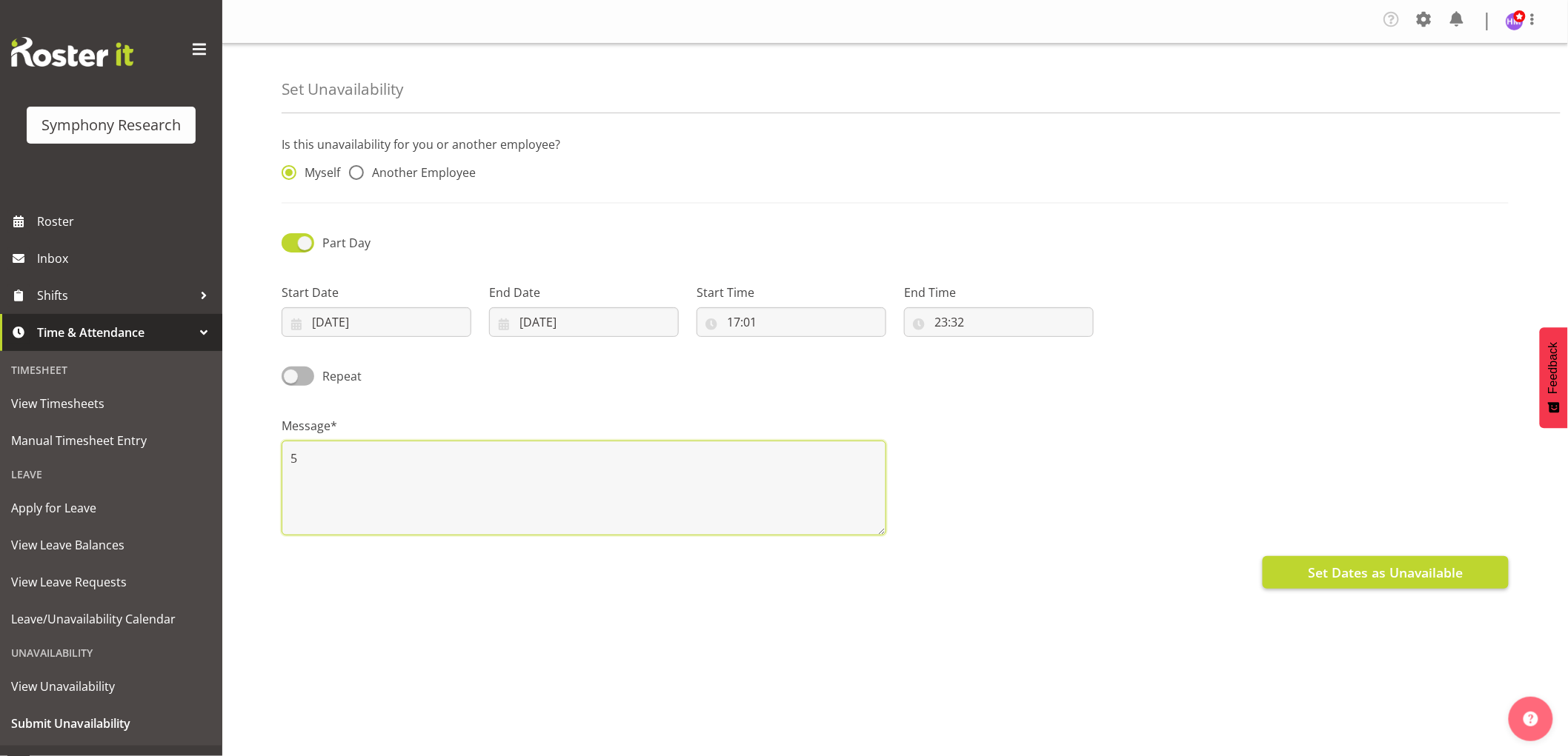
type textarea "5"
click at [1485, 568] on button "Set Dates as Unavailable" at bounding box center [1385, 573] width 246 height 33
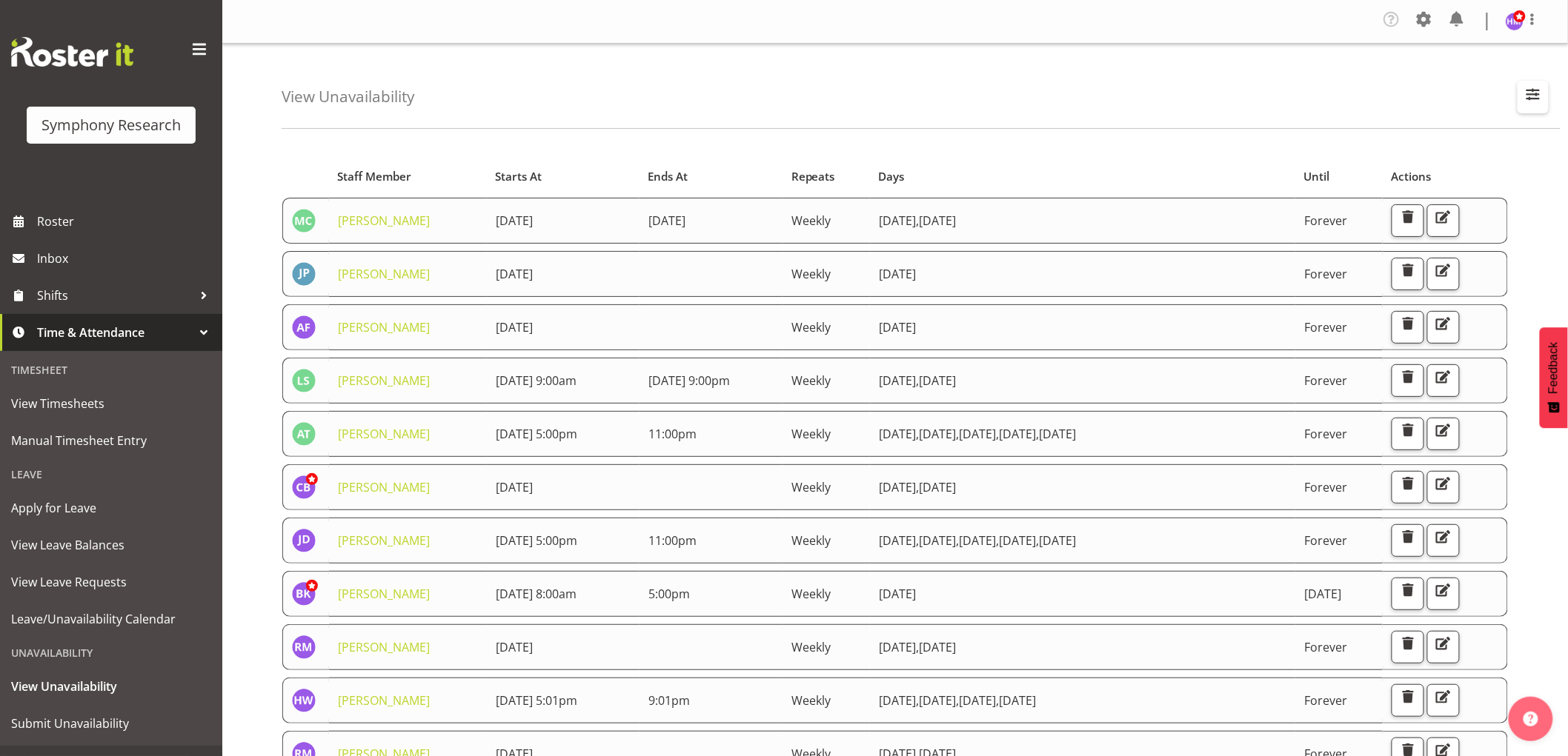
click at [1535, 100] on span "button" at bounding box center [1532, 94] width 19 height 19
click at [1424, 166] on input "text" at bounding box center [1437, 165] width 199 height 30
type input "[PERSON_NAME]"
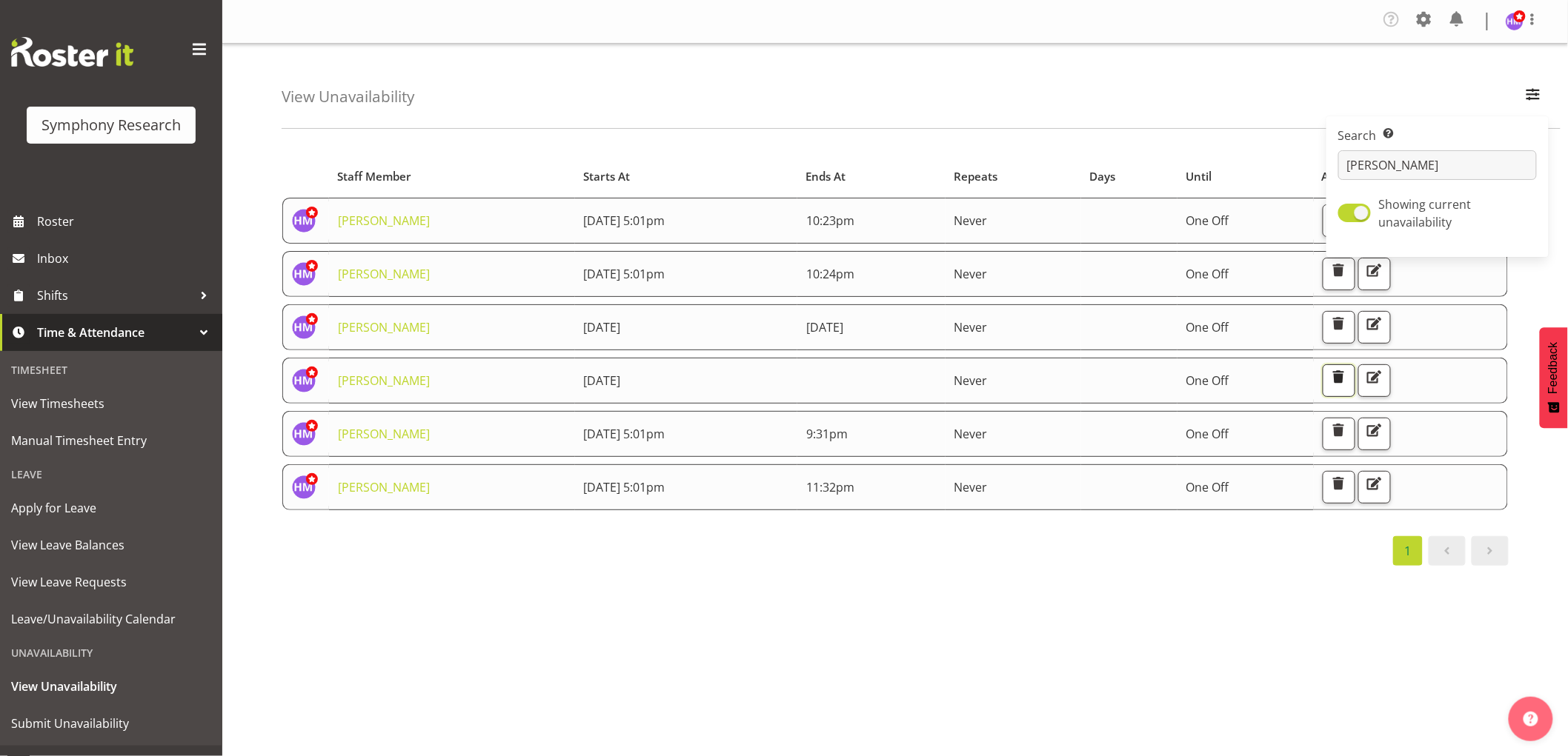
click at [1348, 385] on span "button" at bounding box center [1337, 376] width 19 height 19
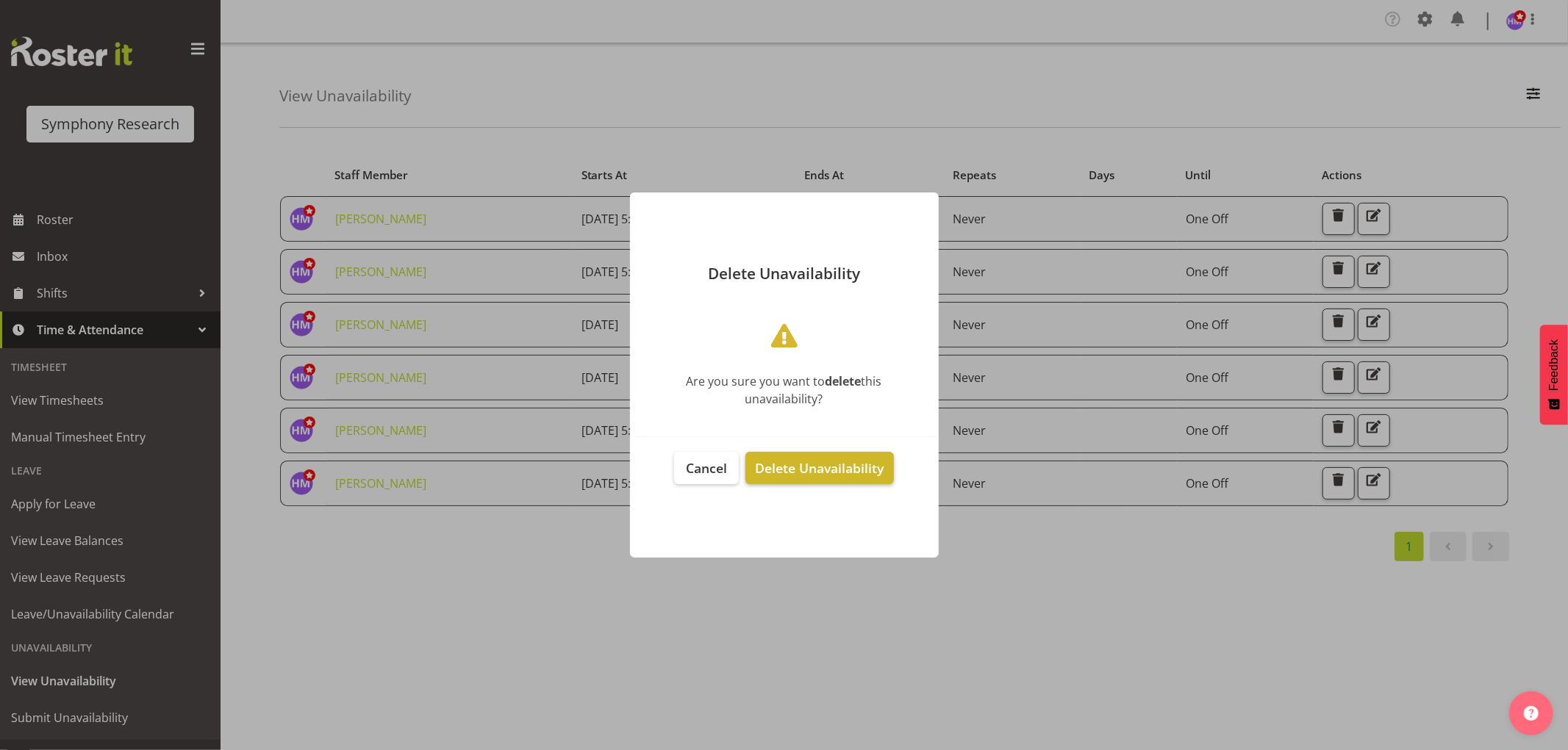
click at [872, 470] on span "Delete Unavailability" at bounding box center [819, 467] width 129 height 17
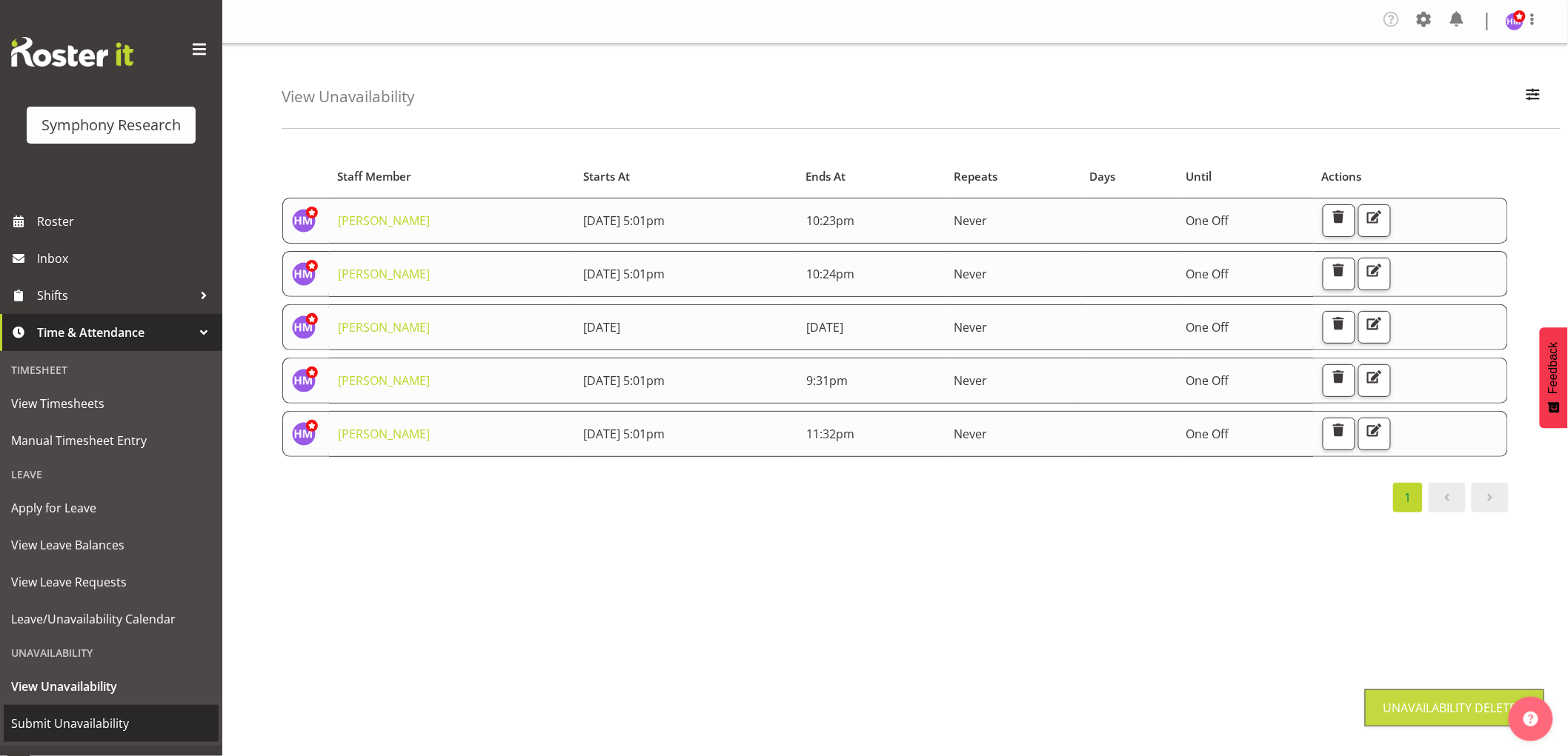
click at [109, 716] on span "Submit Unavailability" at bounding box center [112, 723] width 200 height 22
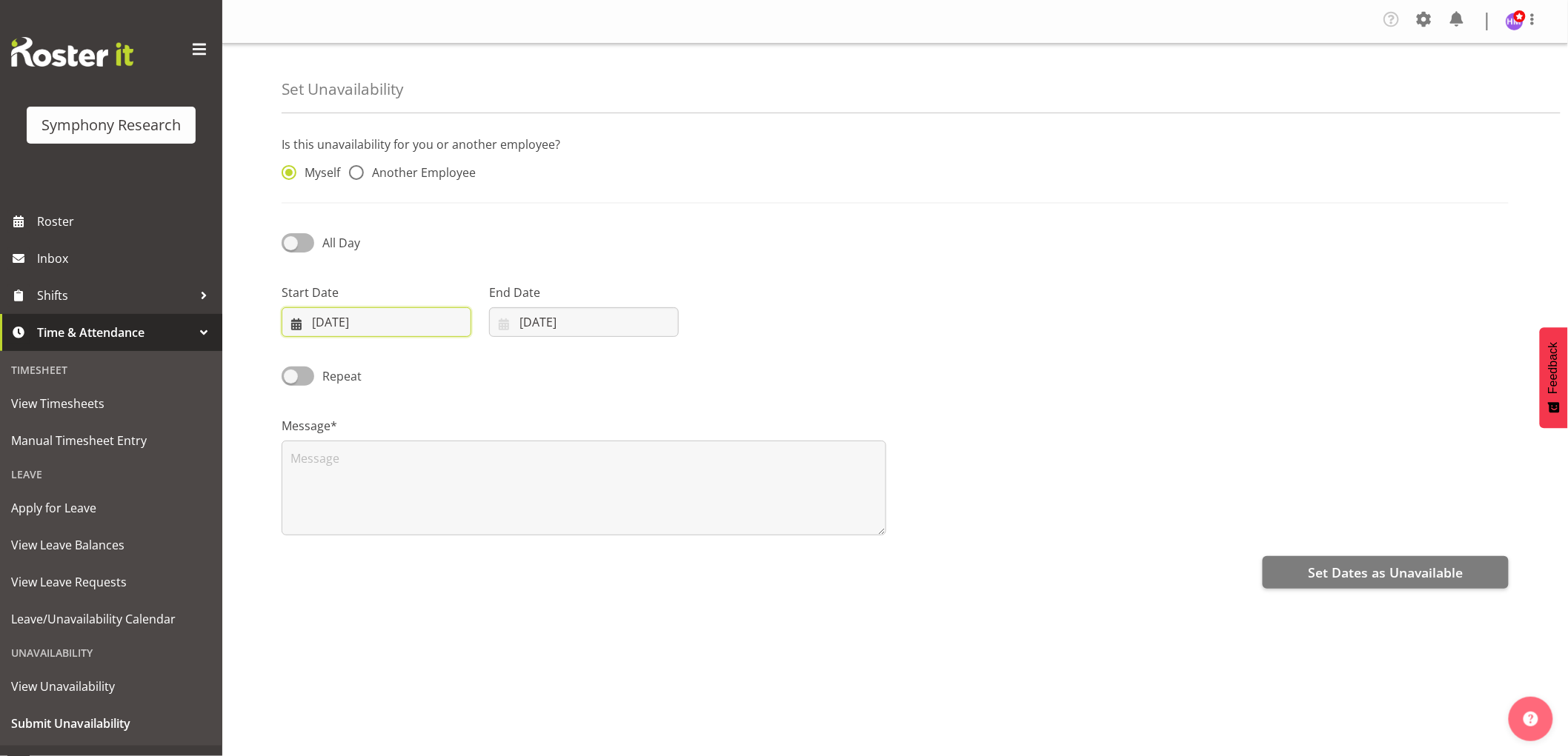
click at [335, 335] on input "[DATE]" at bounding box center [377, 322] width 189 height 30
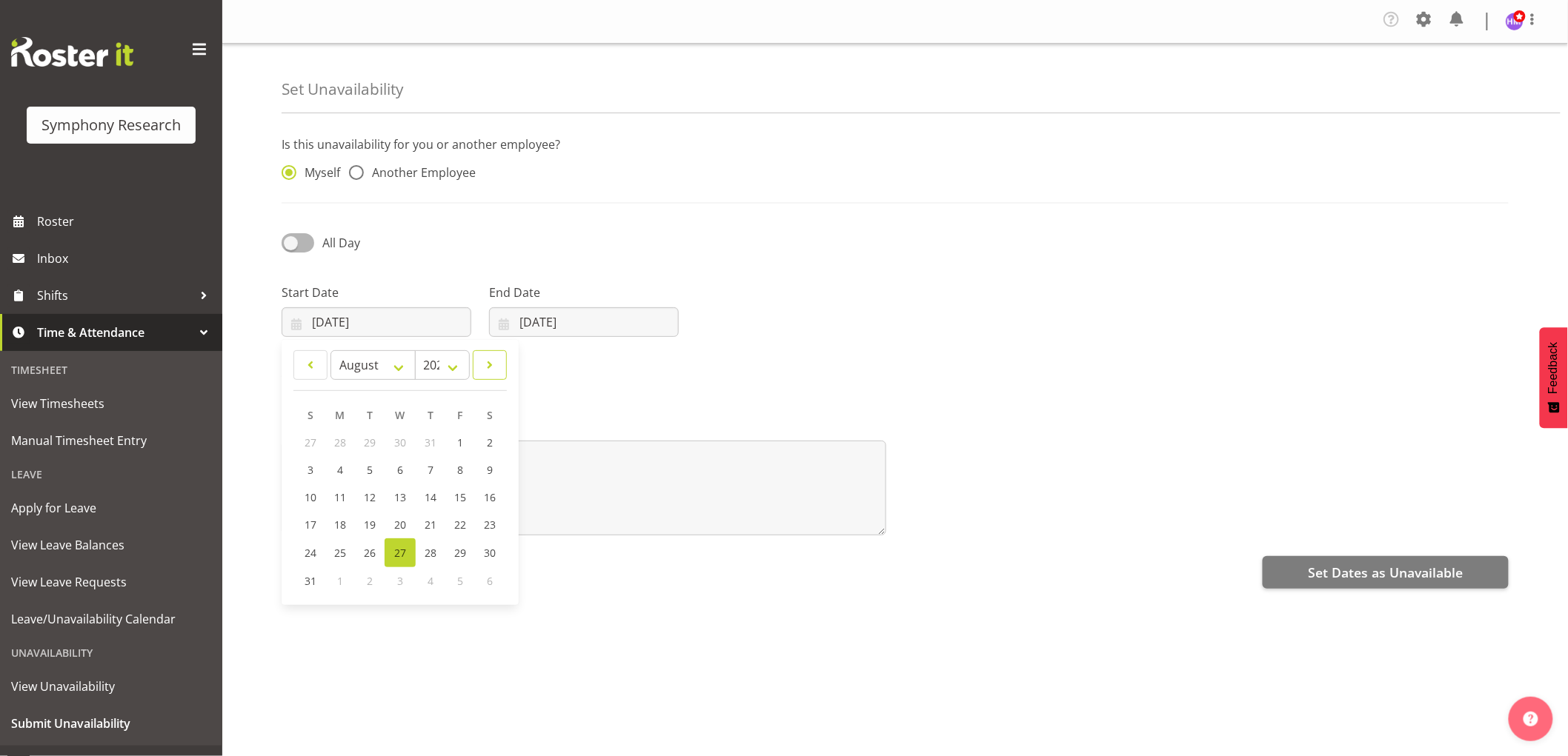
click at [478, 372] on link at bounding box center [490, 365] width 34 height 30
select select "8"
click at [468, 443] on link "5" at bounding box center [459, 443] width 30 height 27
type input "[DATE]"
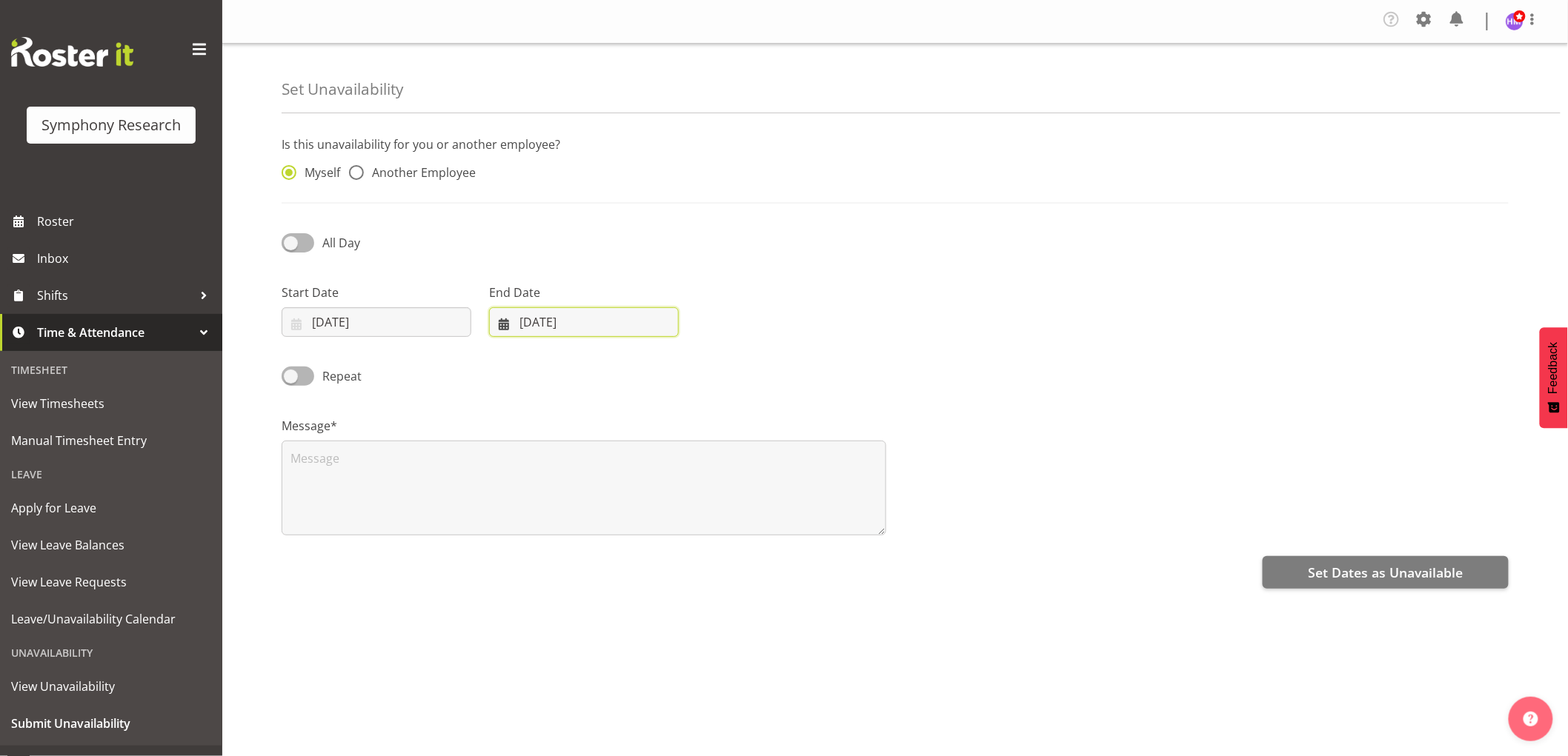
drag, startPoint x: 546, startPoint y: 326, endPoint x: 552, endPoint y: 339, distance: 14.3
click at [546, 328] on input "[DATE]" at bounding box center [584, 322] width 189 height 30
click at [691, 369] on span at bounding box center [695, 365] width 18 height 18
select select "8"
click at [526, 480] on link "7" at bounding box center [519, 470] width 30 height 27
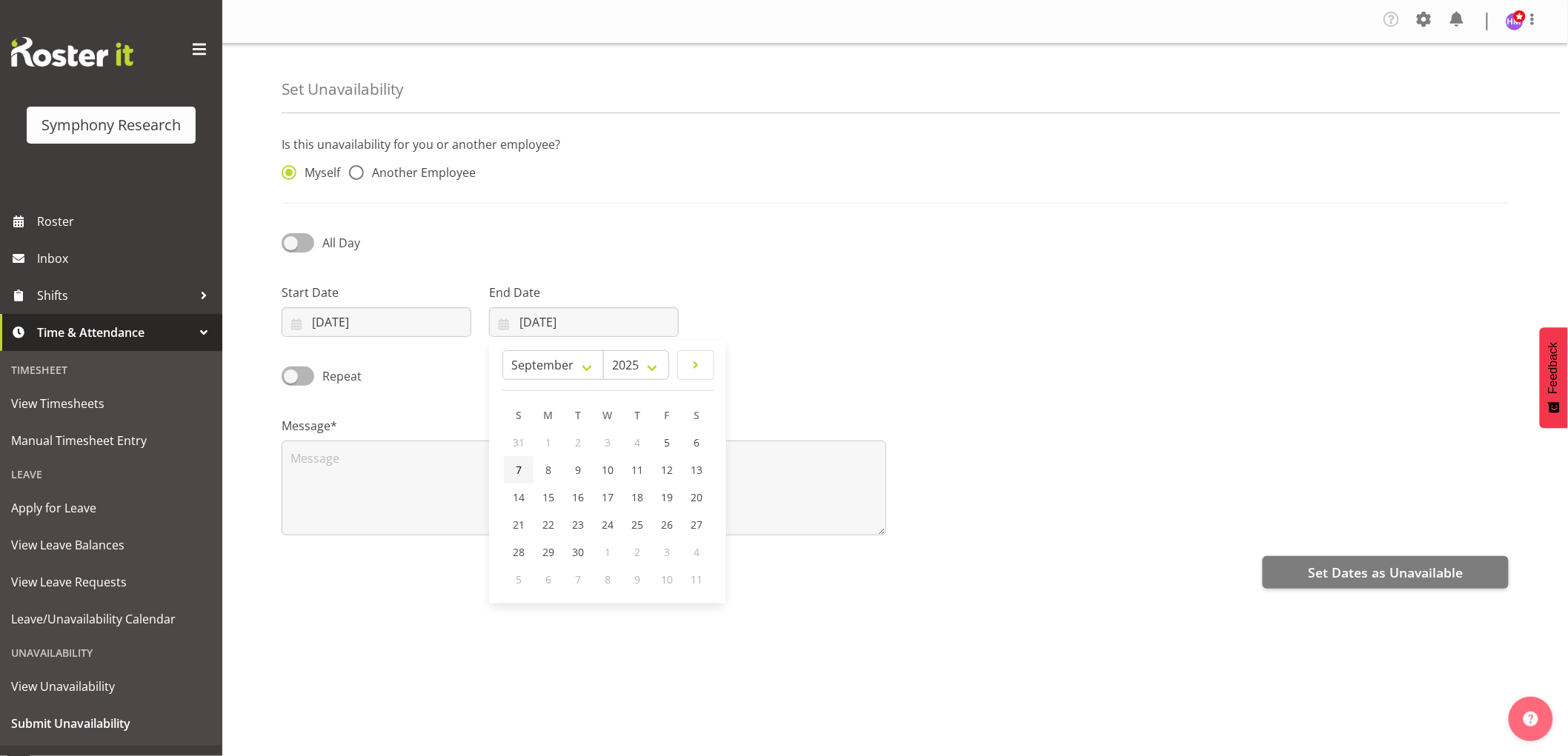
type input "[DATE]"
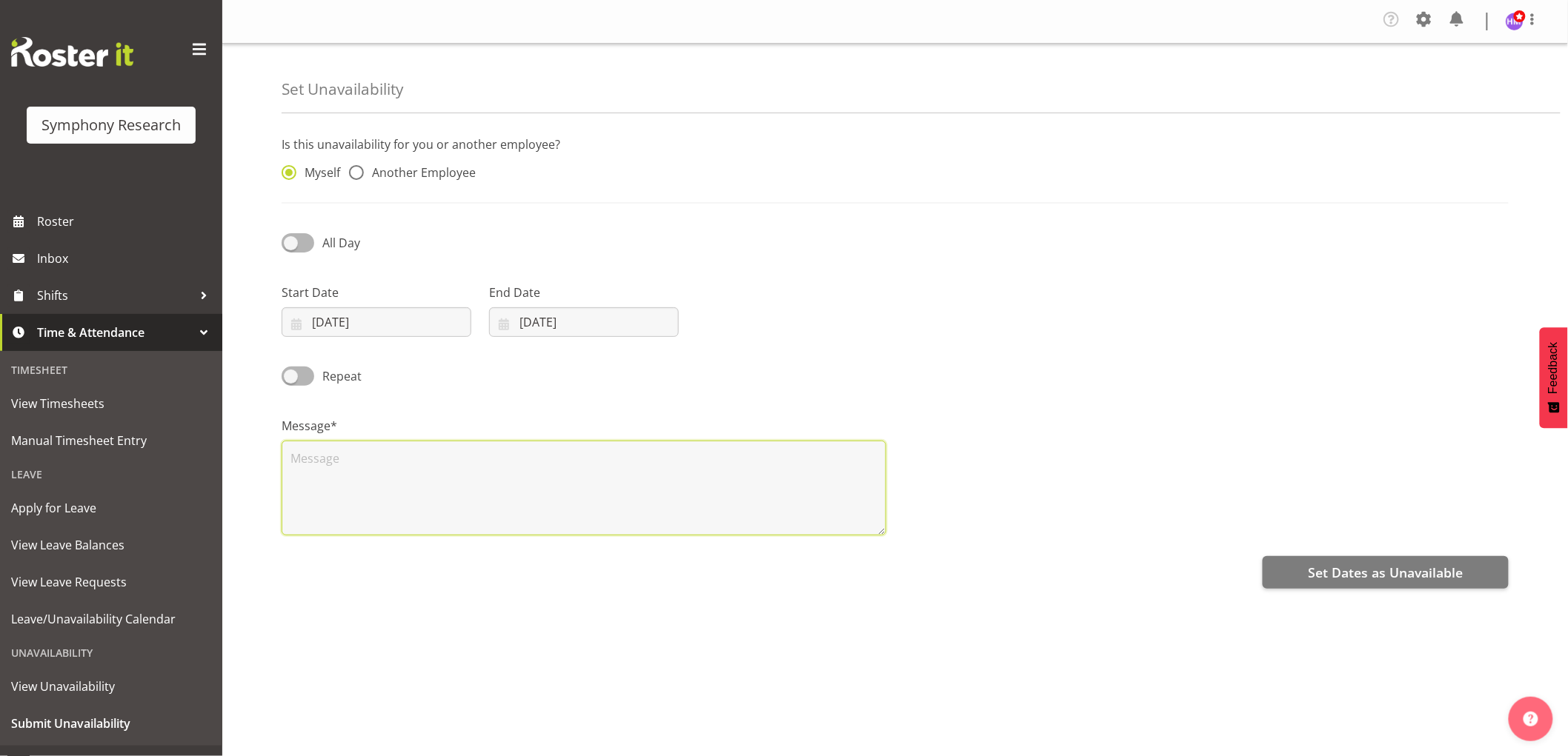
click at [420, 473] on textarea at bounding box center [584, 488] width 605 height 95
type textarea "l"
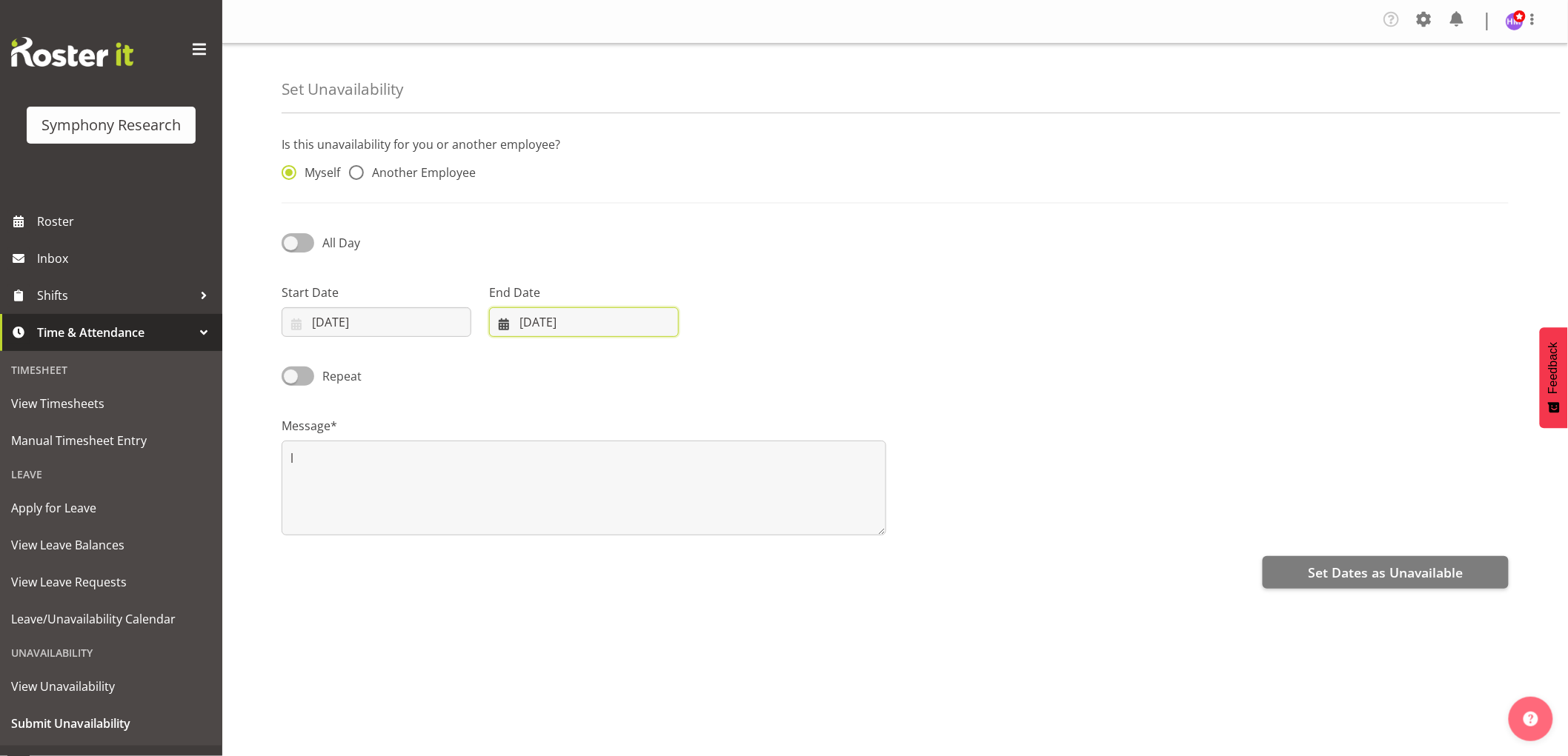
click at [574, 332] on input "[DATE]" at bounding box center [584, 322] width 189 height 30
drag, startPoint x: 1424, startPoint y: 582, endPoint x: 1409, endPoint y: 575, distance: 16.6
click at [1418, 580] on span "Set Dates as Unavailable" at bounding box center [1385, 572] width 155 height 19
